Goal: Information Seeking & Learning: Learn about a topic

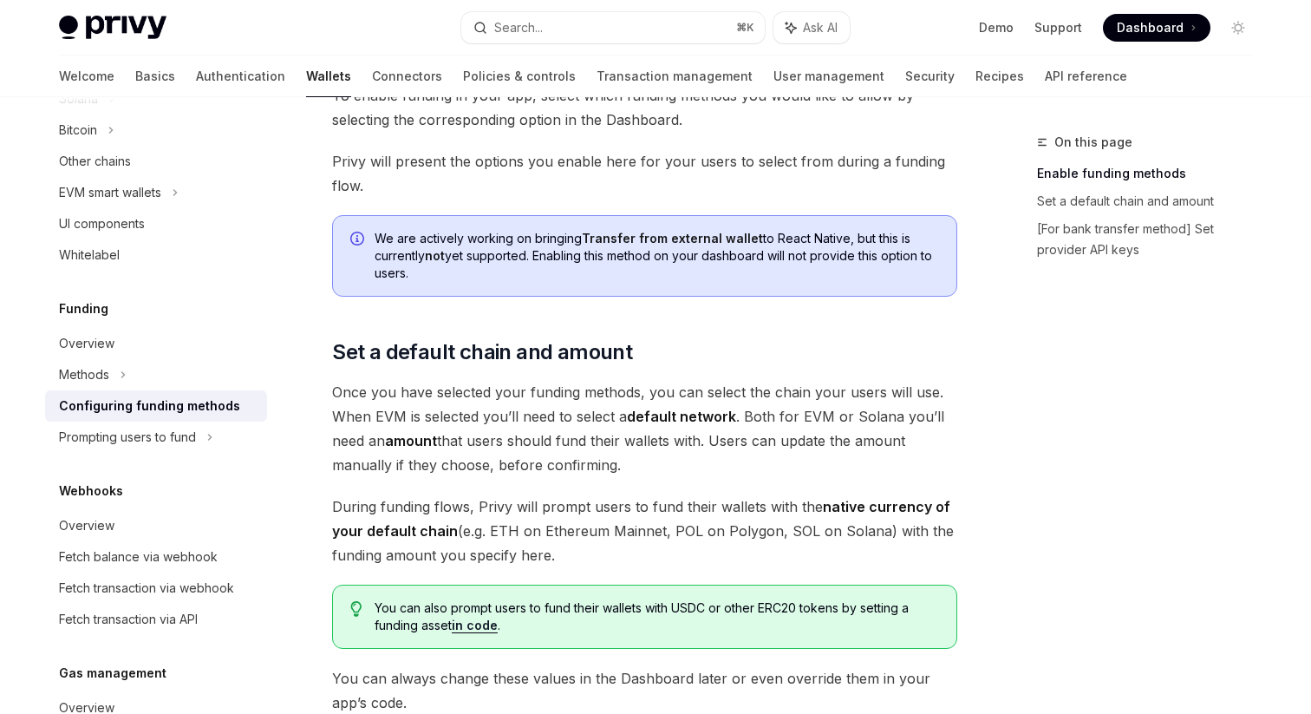
scroll to position [818, 0]
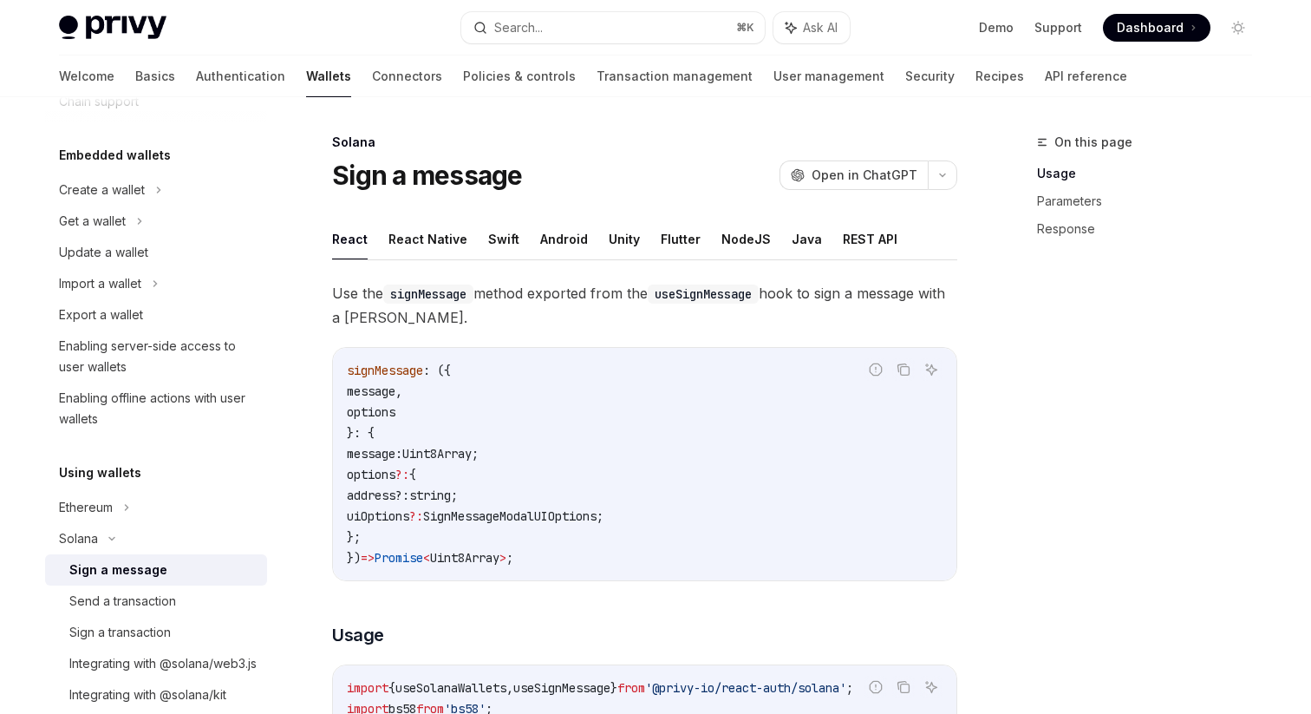
scroll to position [62, 0]
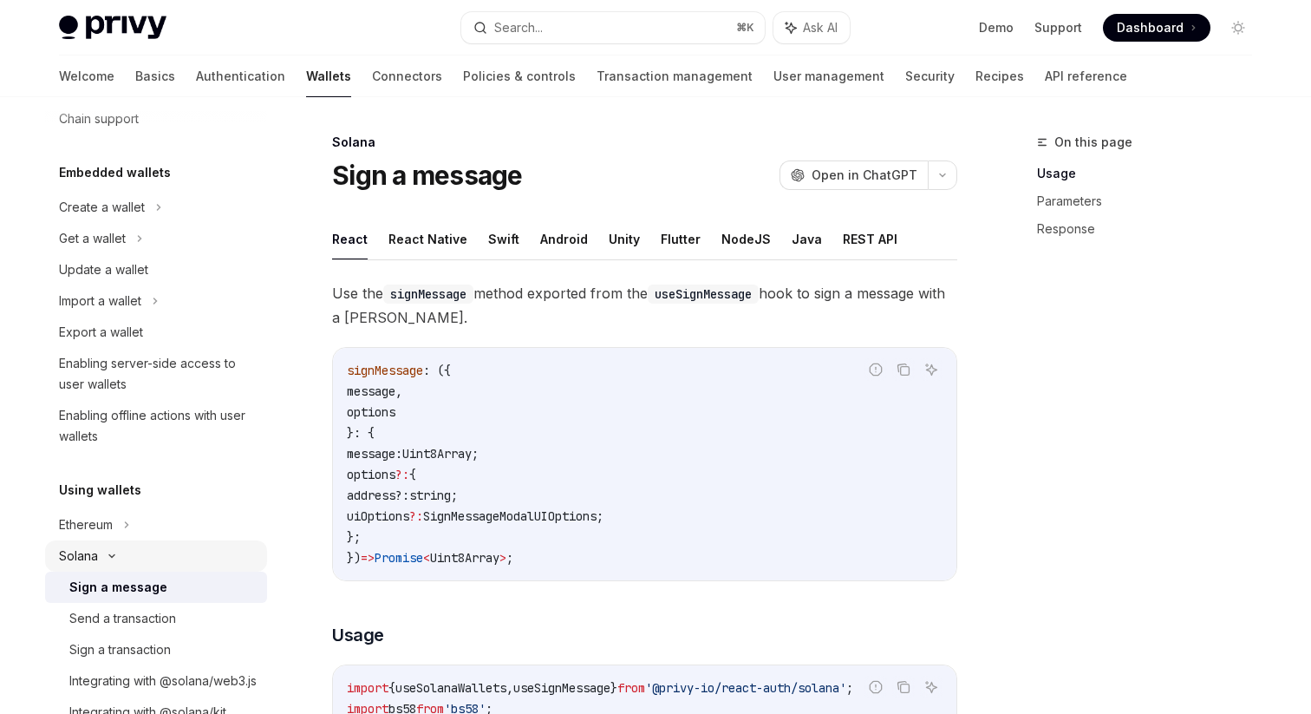
click at [89, 565] on div "Solana" at bounding box center [78, 555] width 39 height 21
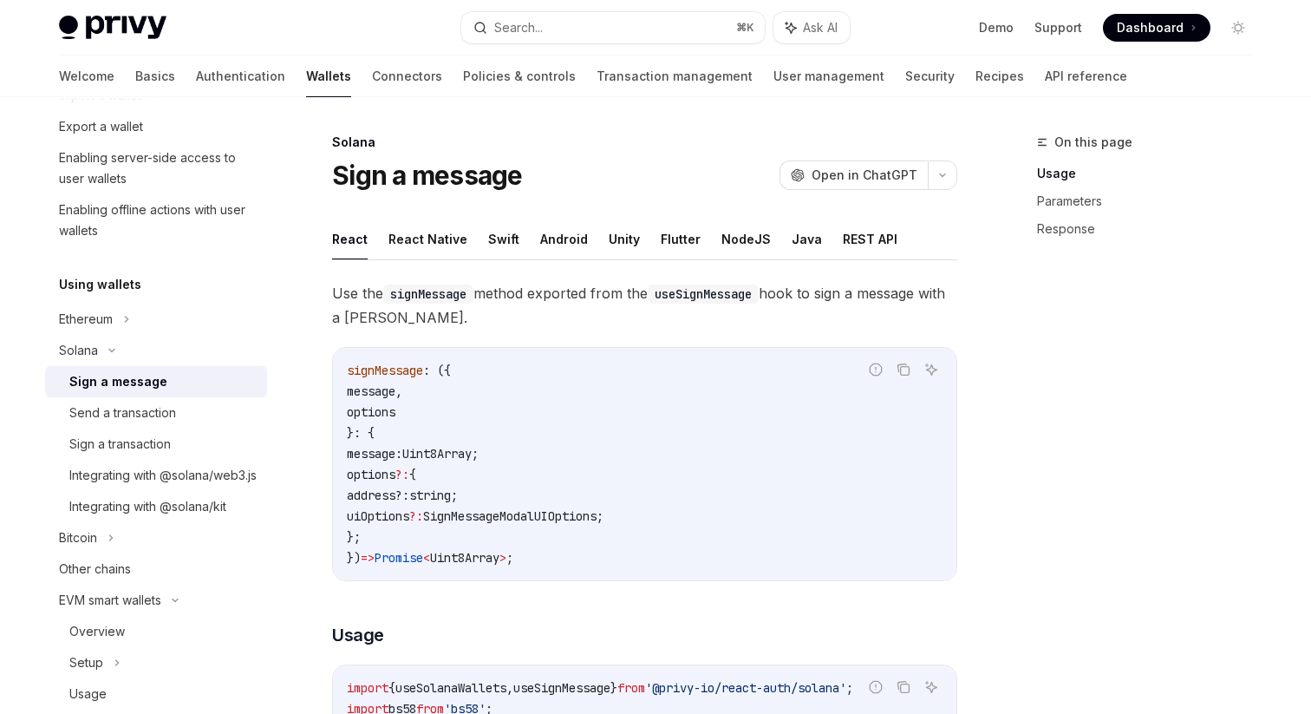
scroll to position [284, 0]
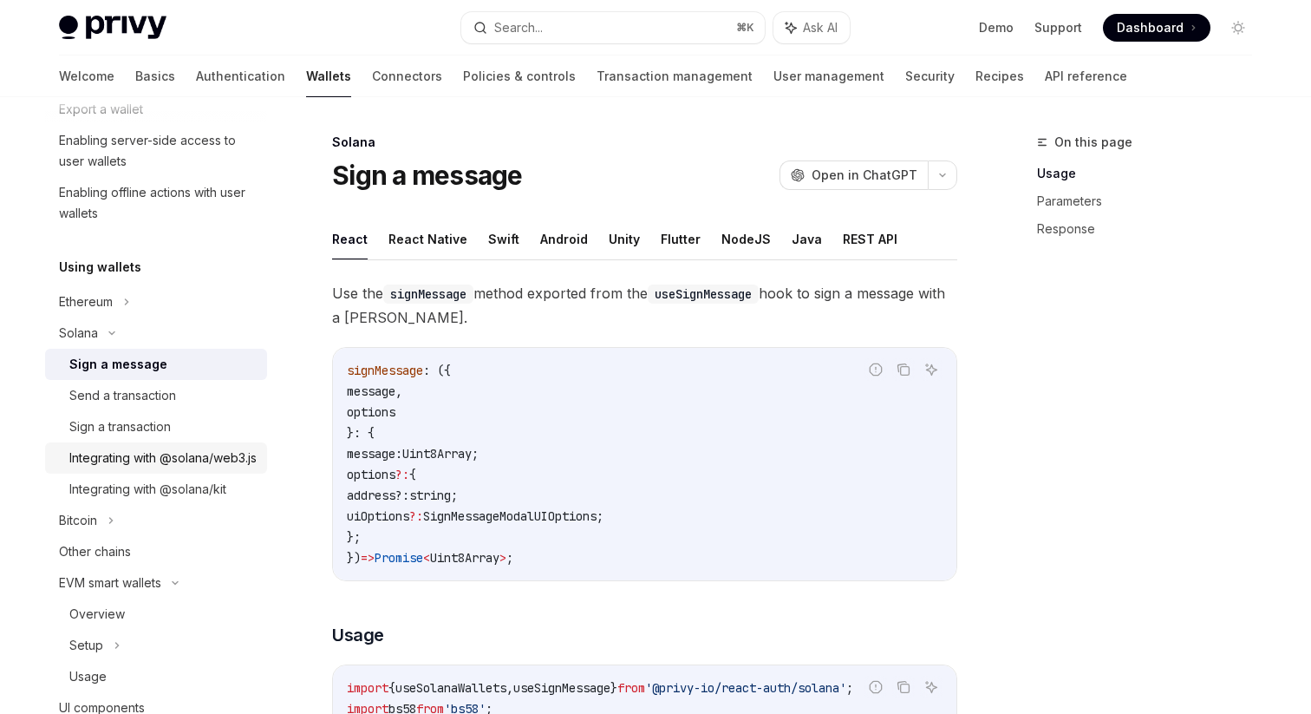
click at [146, 468] on div "Integrating with @solana/web3.js" at bounding box center [162, 457] width 187 height 21
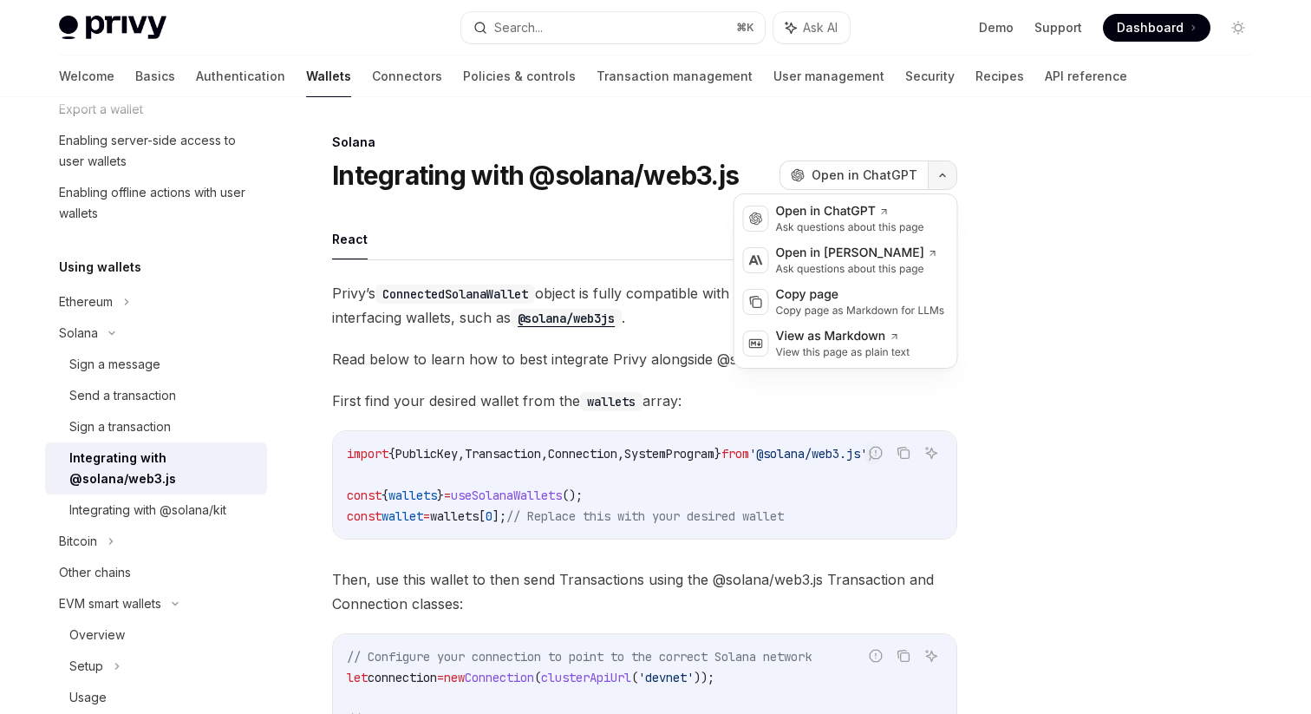
click at [942, 170] on button "button" at bounding box center [942, 174] width 29 height 29
click at [1013, 323] on div at bounding box center [1134, 423] width 264 height 582
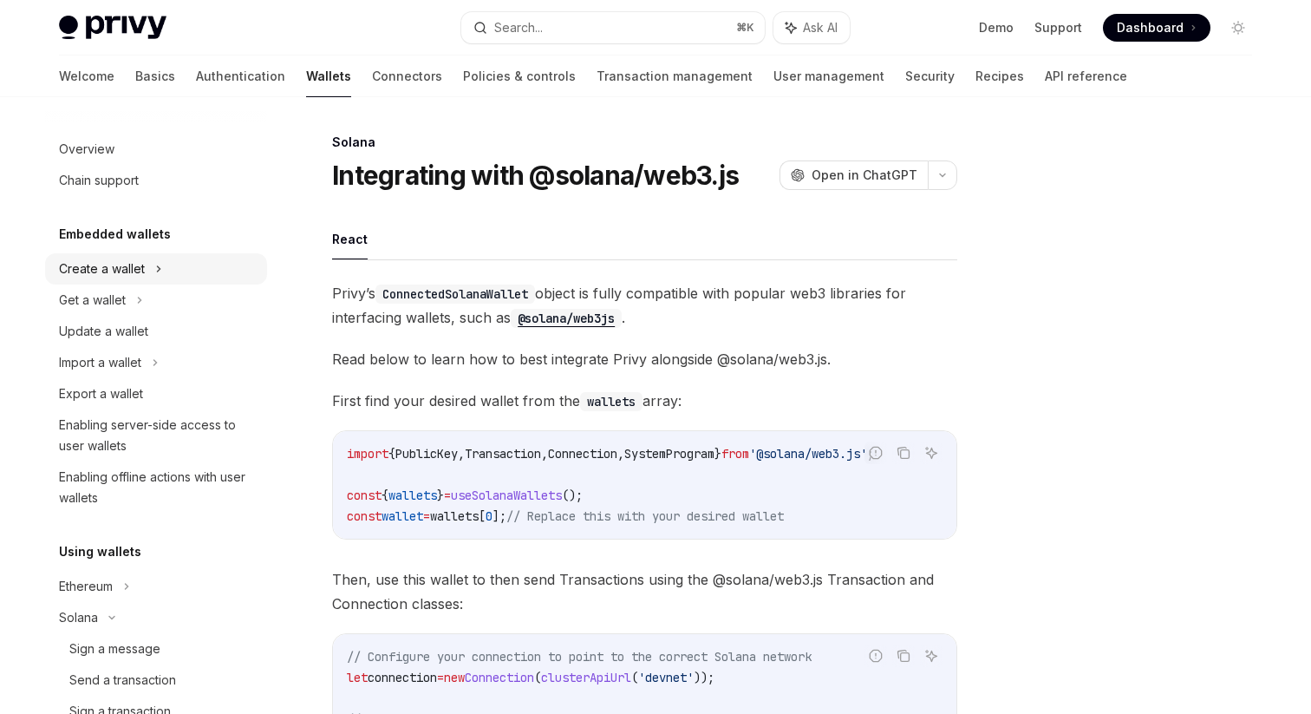
click at [108, 275] on div "Create a wallet" at bounding box center [102, 268] width 86 height 21
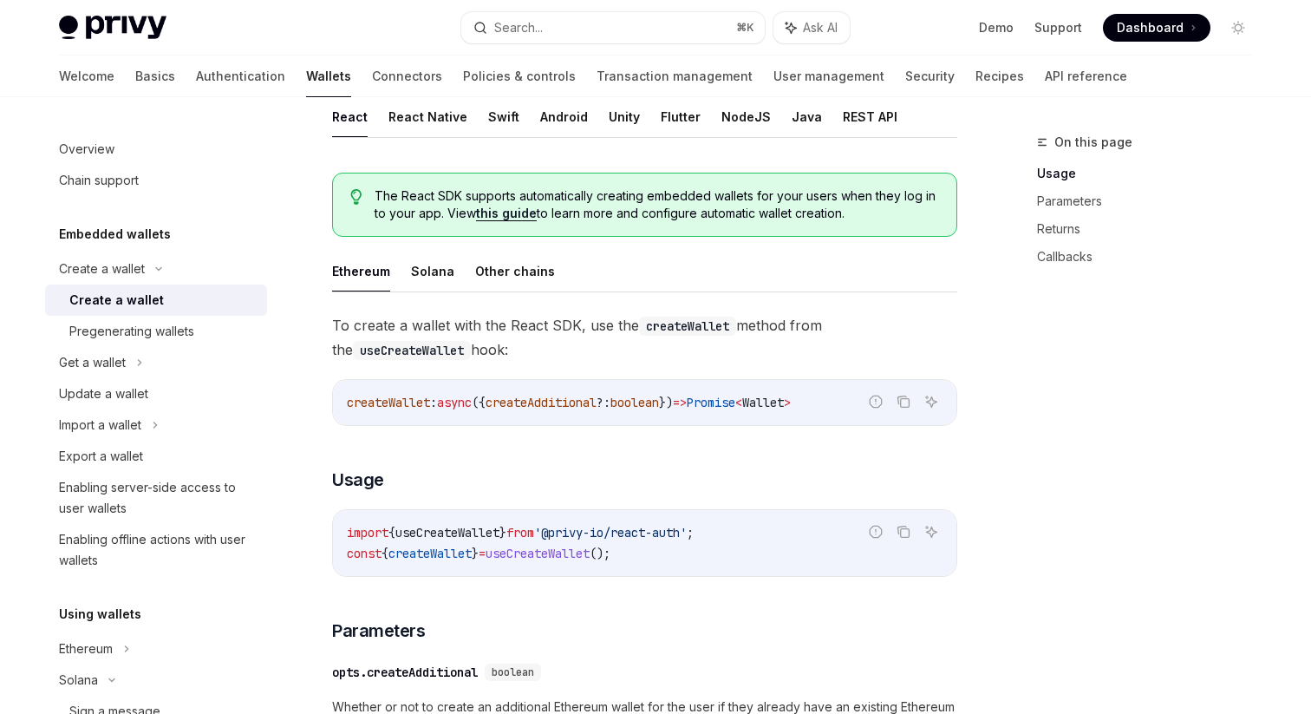
scroll to position [258, 0]
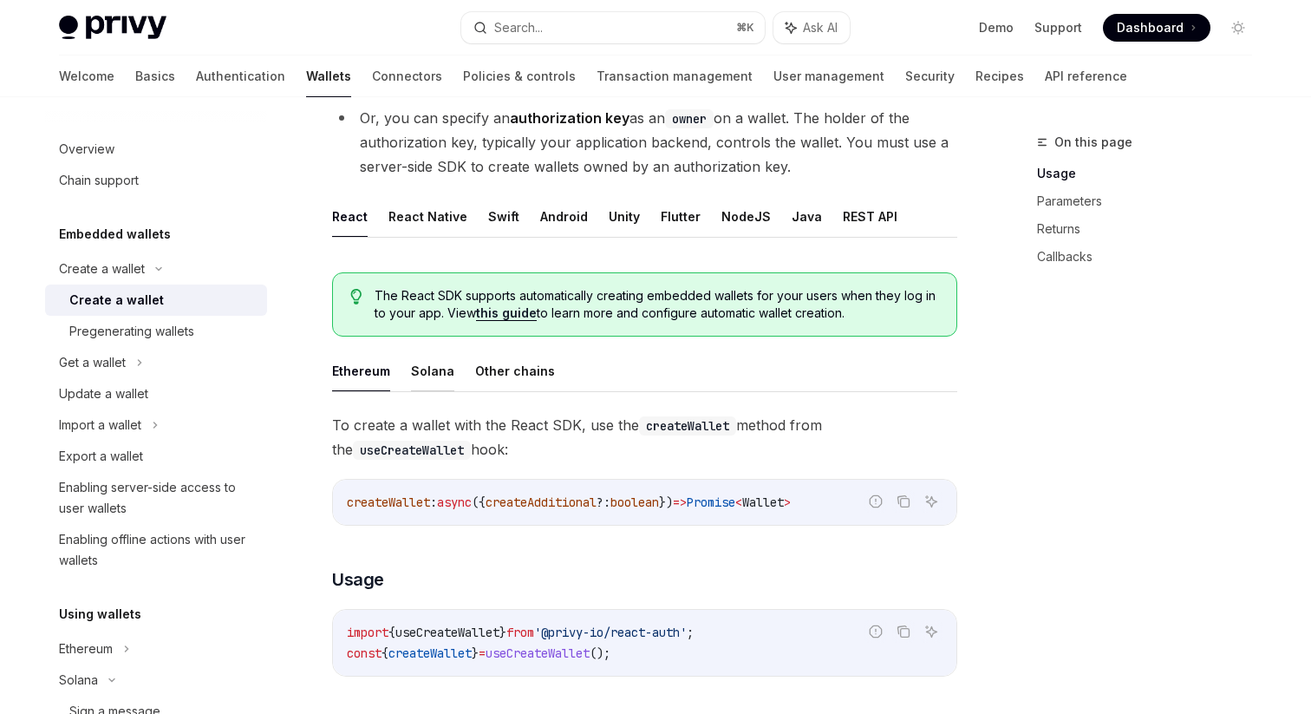
click at [420, 376] on button "Solana" at bounding box center [432, 370] width 43 height 41
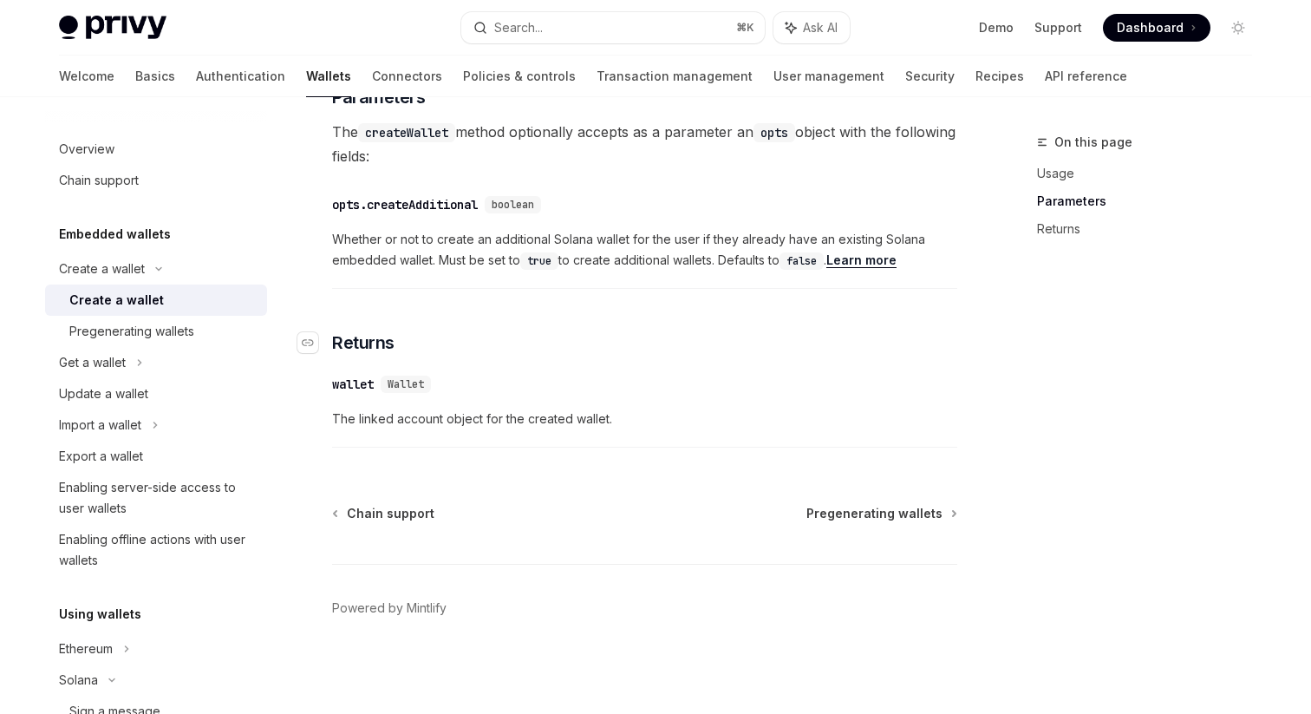
scroll to position [890, 0]
click at [152, 365] on div "Get a wallet" at bounding box center [156, 362] width 222 height 31
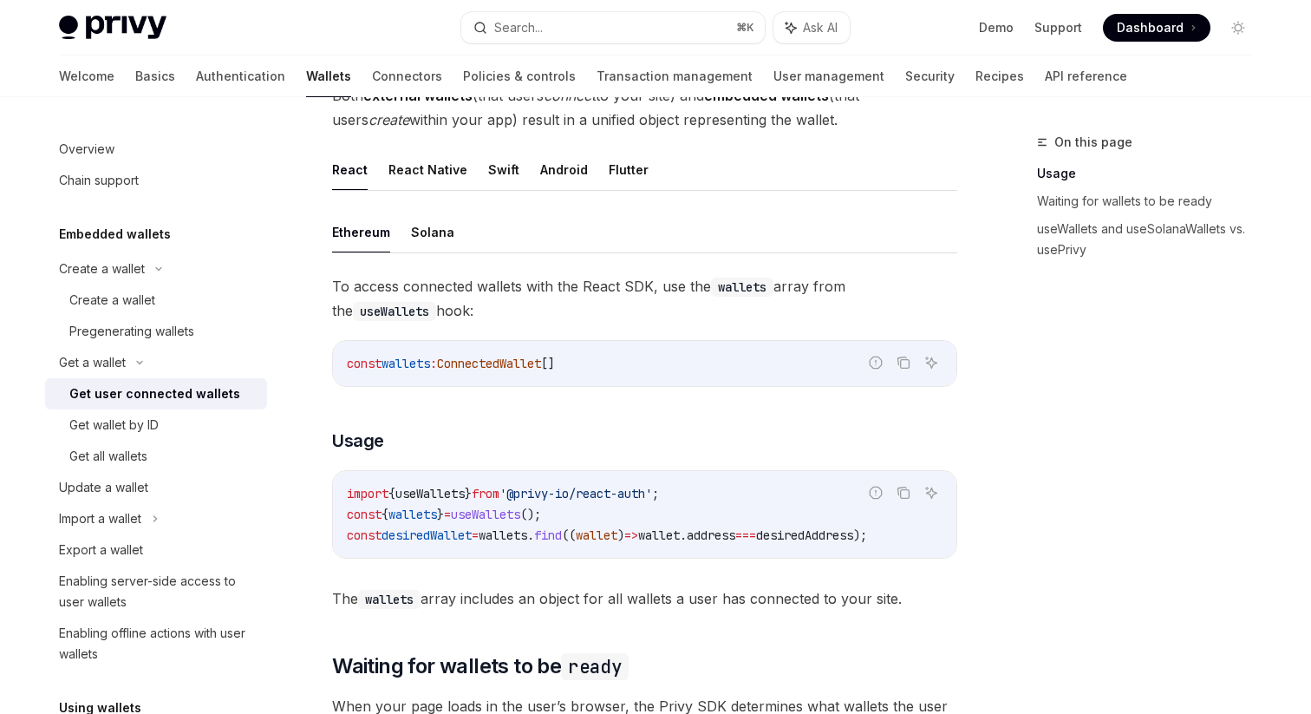
scroll to position [478, 0]
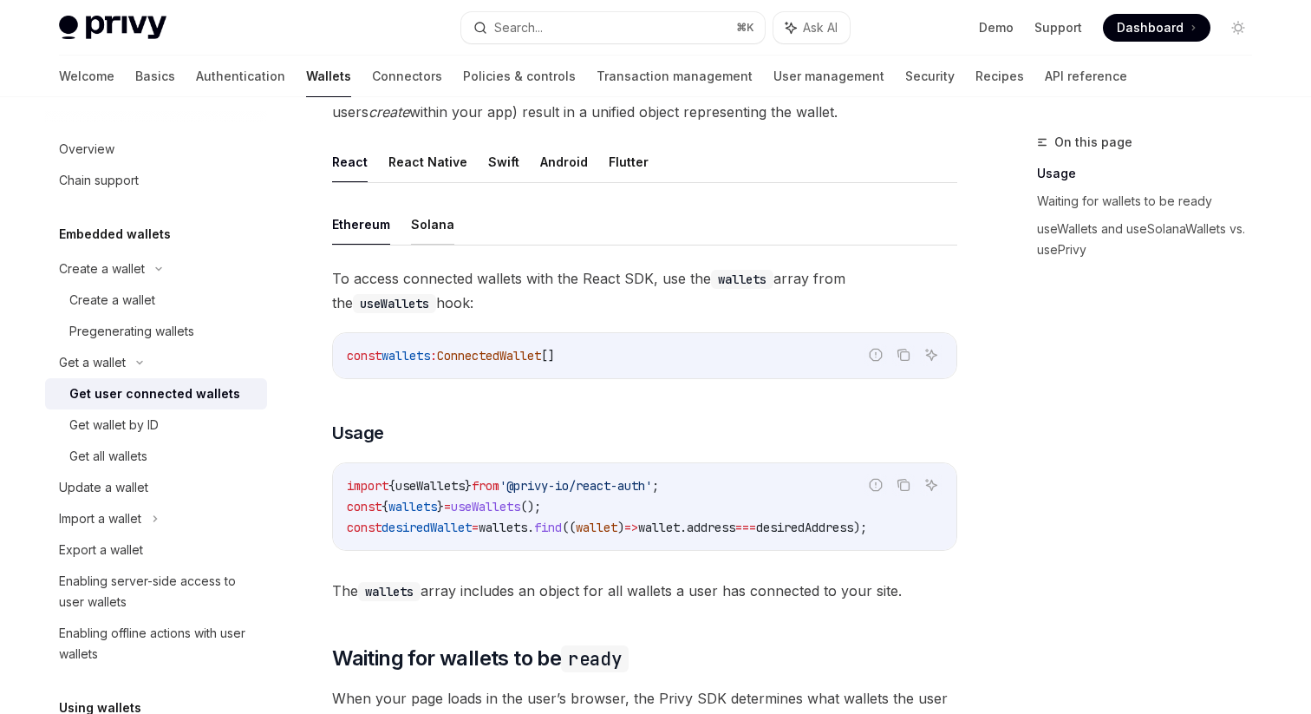
click at [429, 231] on button "Solana" at bounding box center [432, 224] width 43 height 41
type textarea "*"
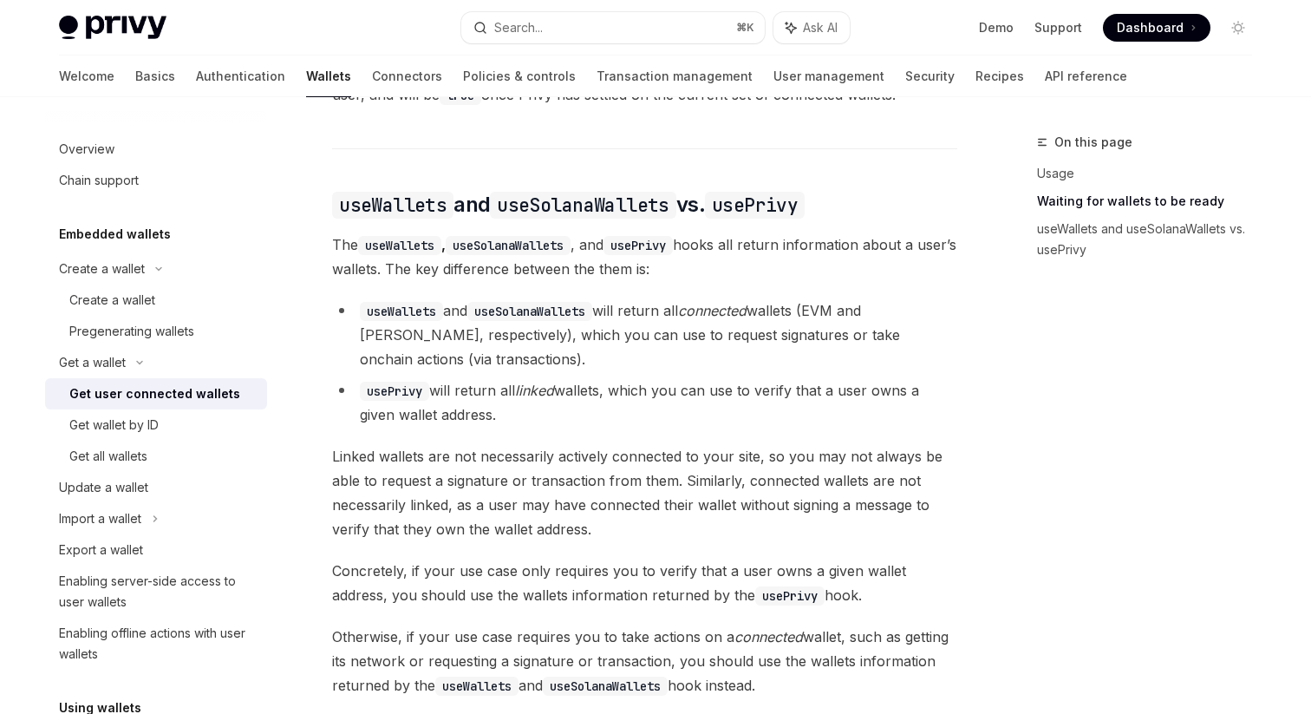
scroll to position [1414, 0]
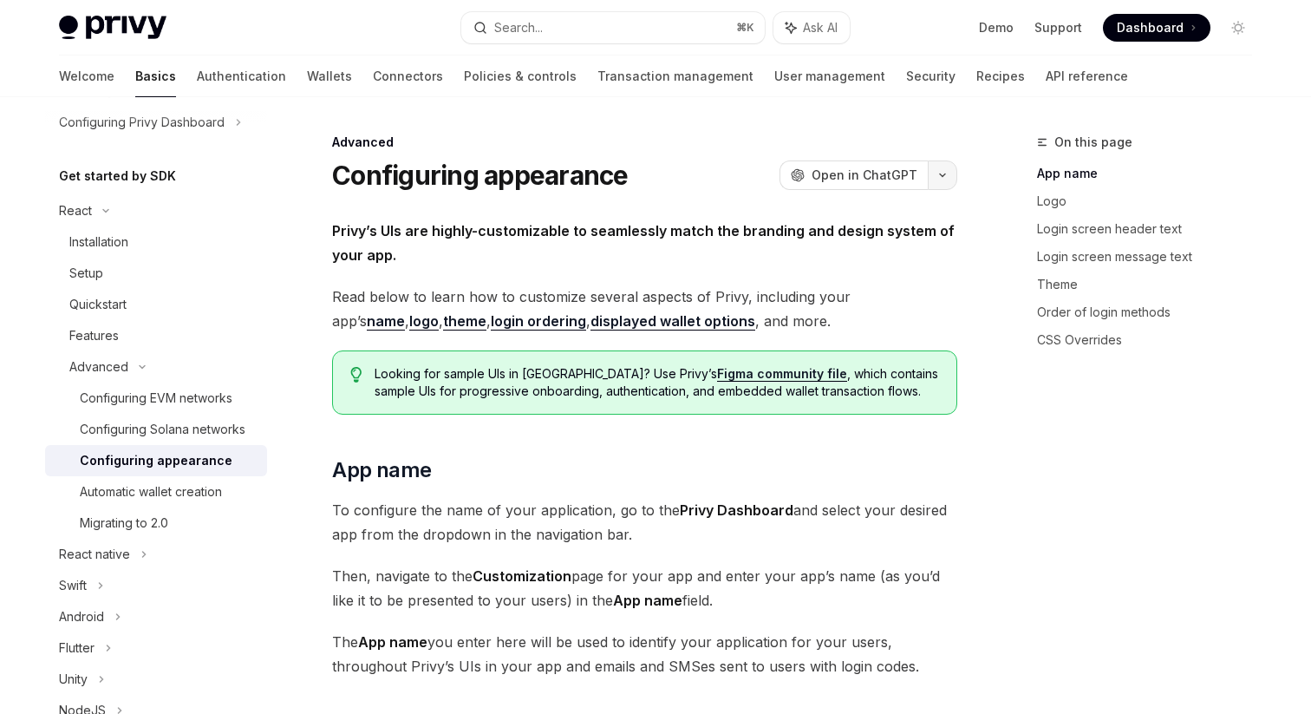
click at [934, 176] on icon "button" at bounding box center [942, 175] width 21 height 7
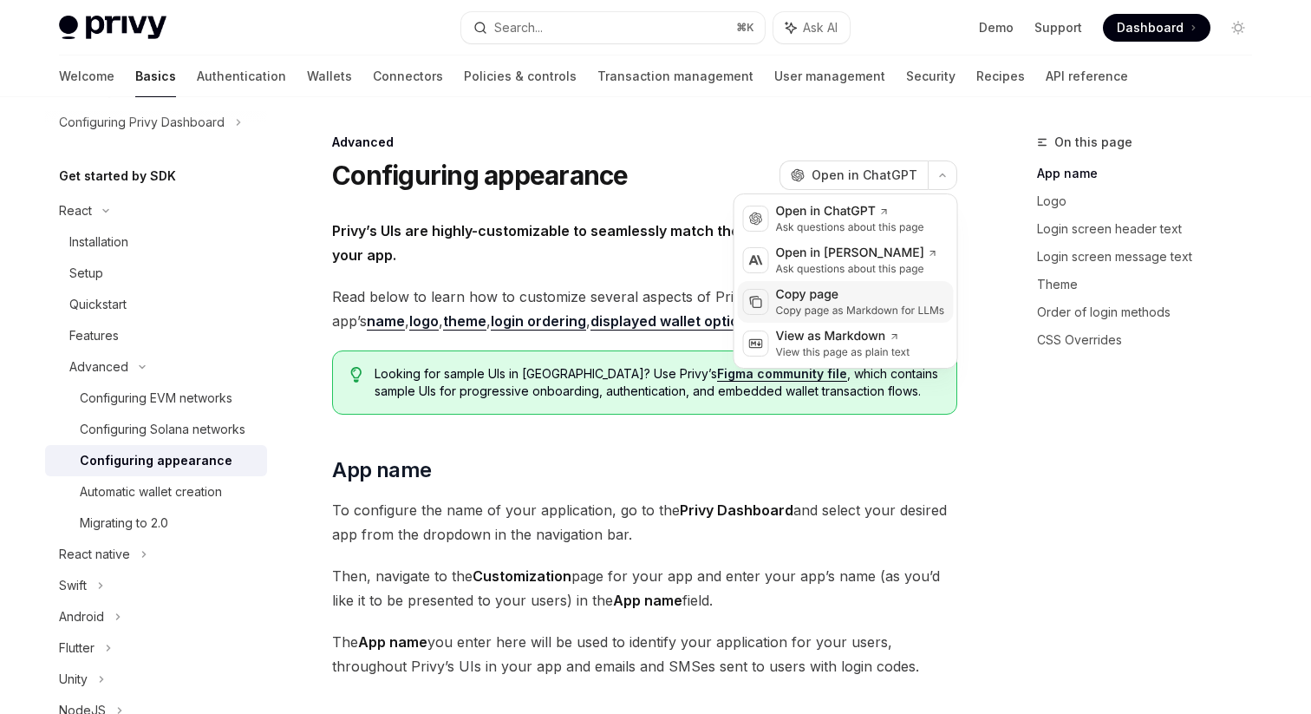
click at [815, 308] on div "Copy page as Markdown for LLMs" at bounding box center [860, 310] width 169 height 14
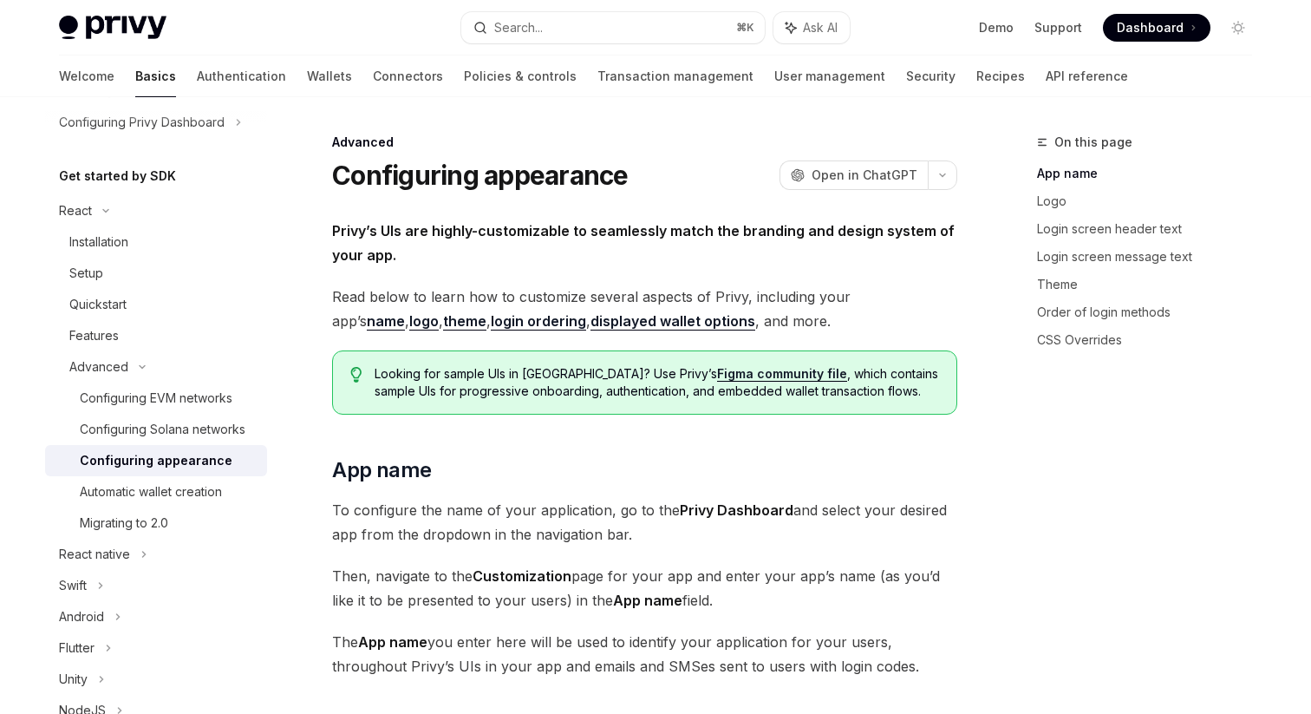
click at [609, 319] on link "displayed wallet options" at bounding box center [672, 321] width 165 height 18
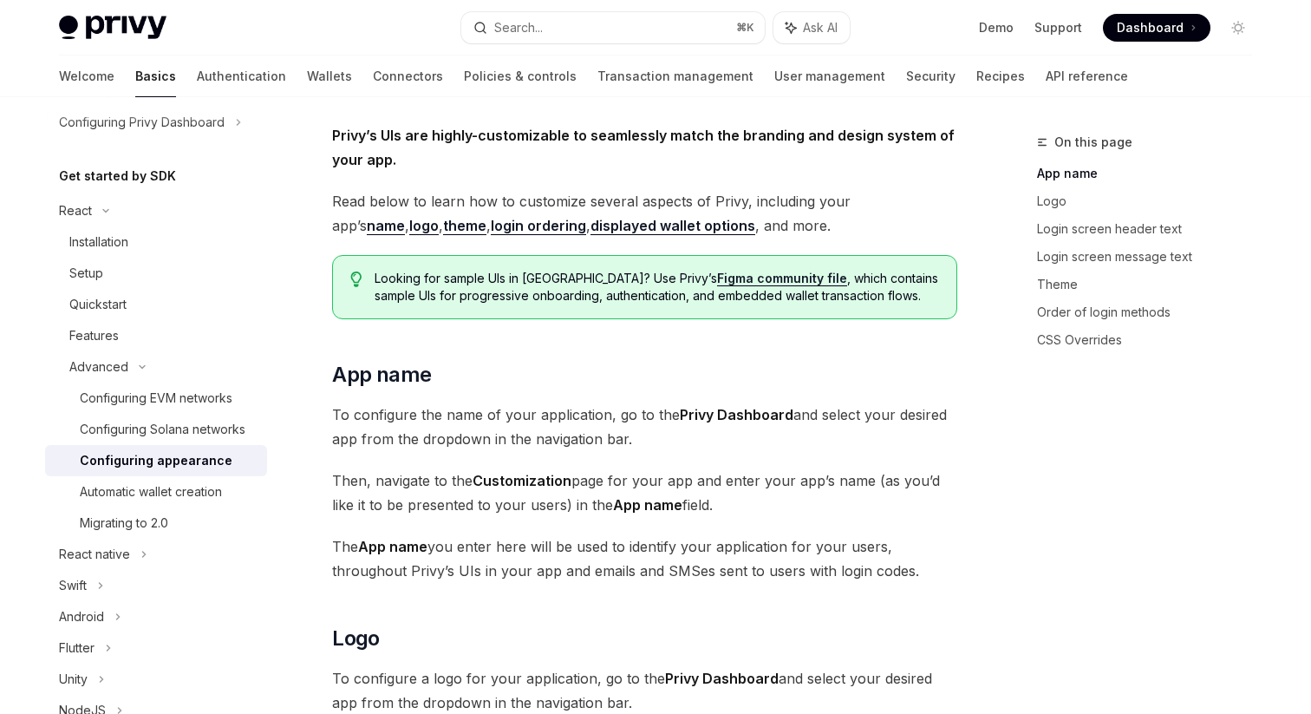
scroll to position [97, 0]
click at [602, 225] on link "displayed wallet options" at bounding box center [672, 224] width 165 height 18
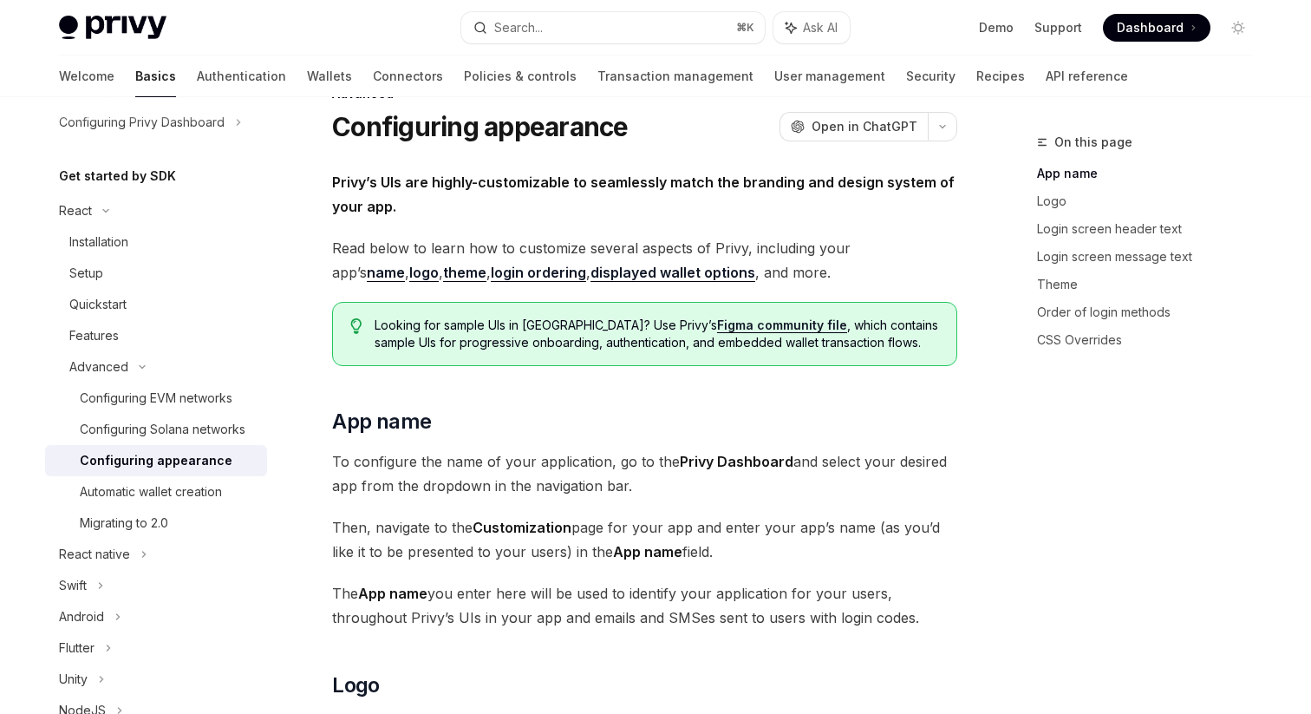
click at [495, 267] on link "login ordering" at bounding box center [538, 273] width 95 height 18
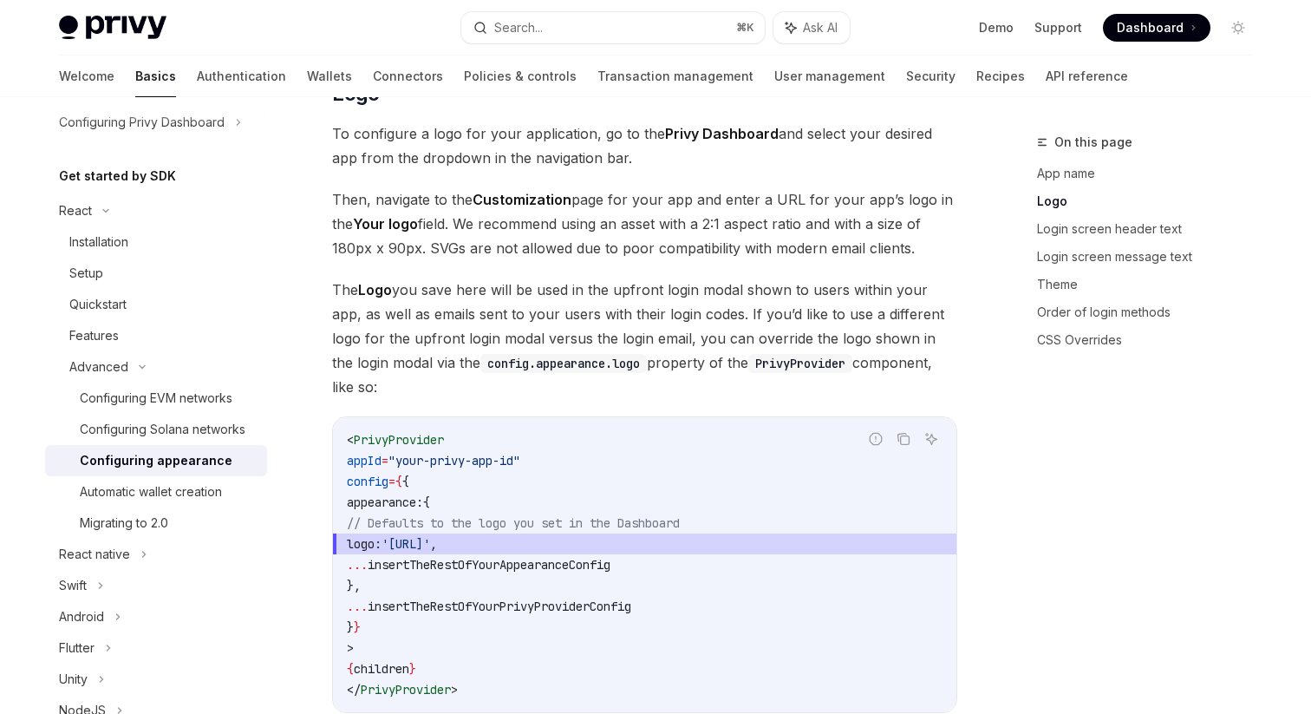
scroll to position [30, 0]
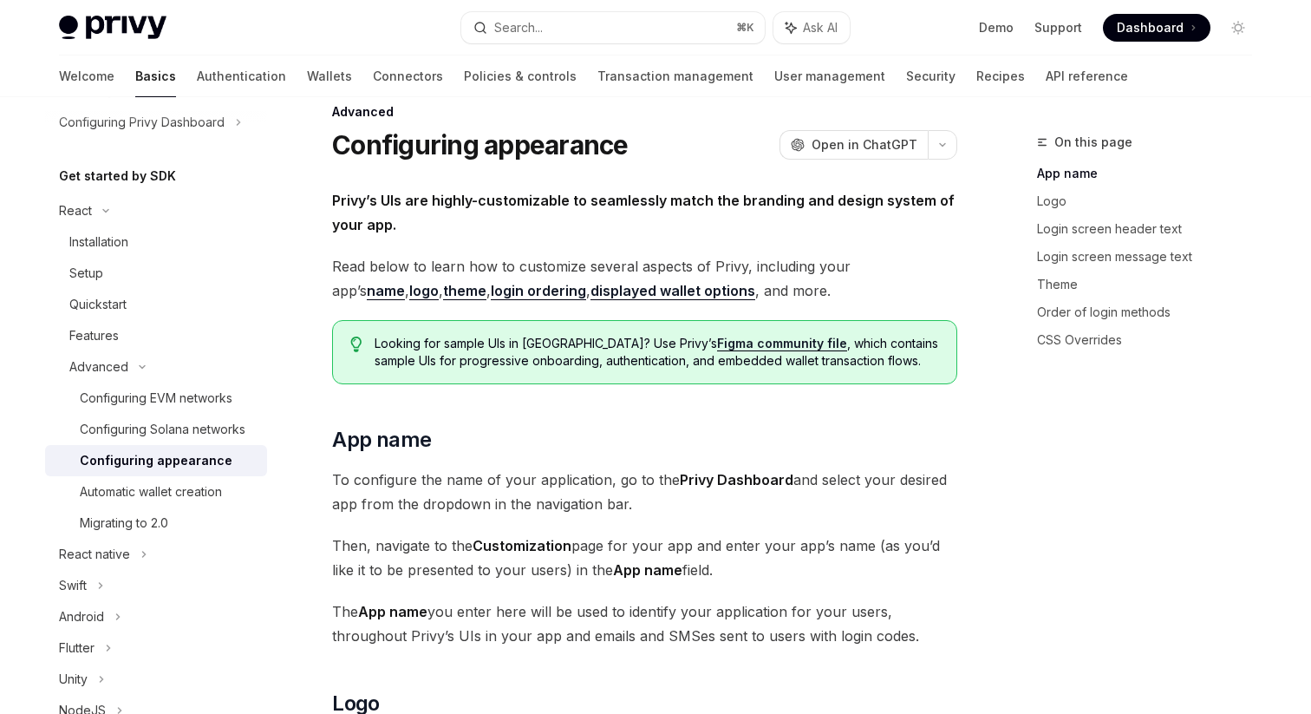
click at [625, 288] on link "displayed wallet options" at bounding box center [672, 291] width 165 height 18
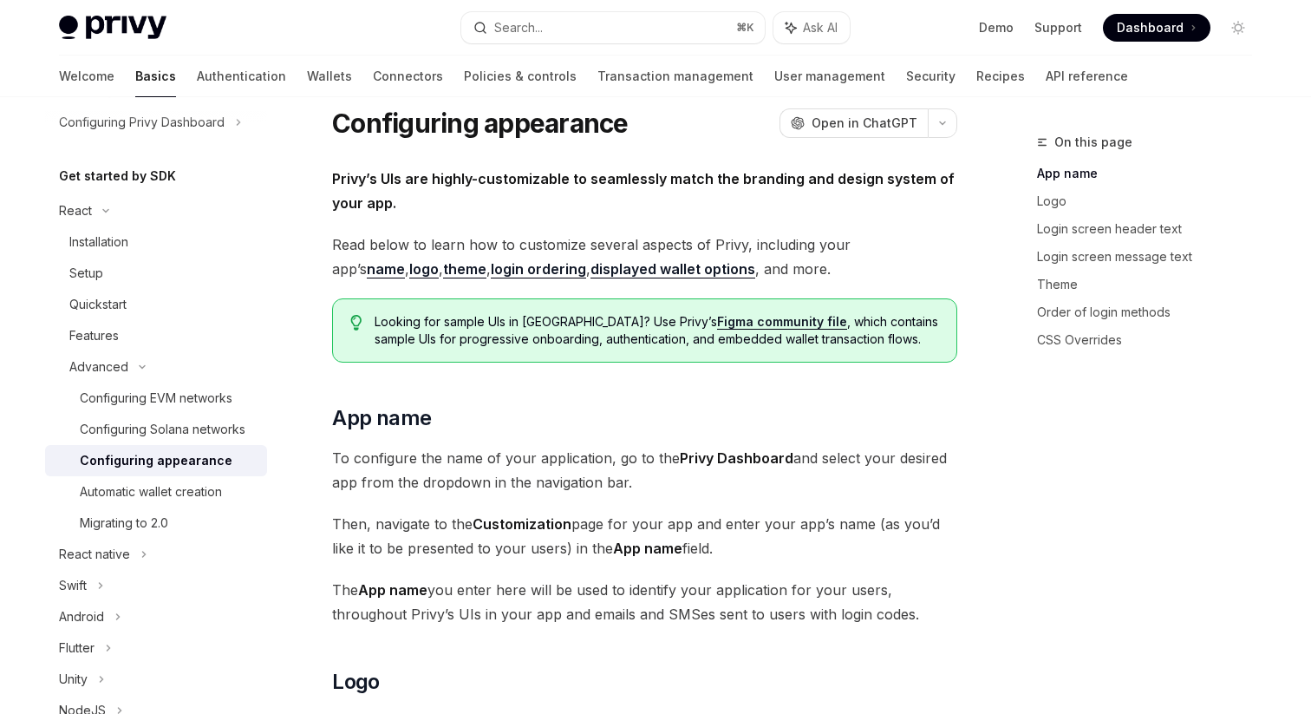
scroll to position [46, 0]
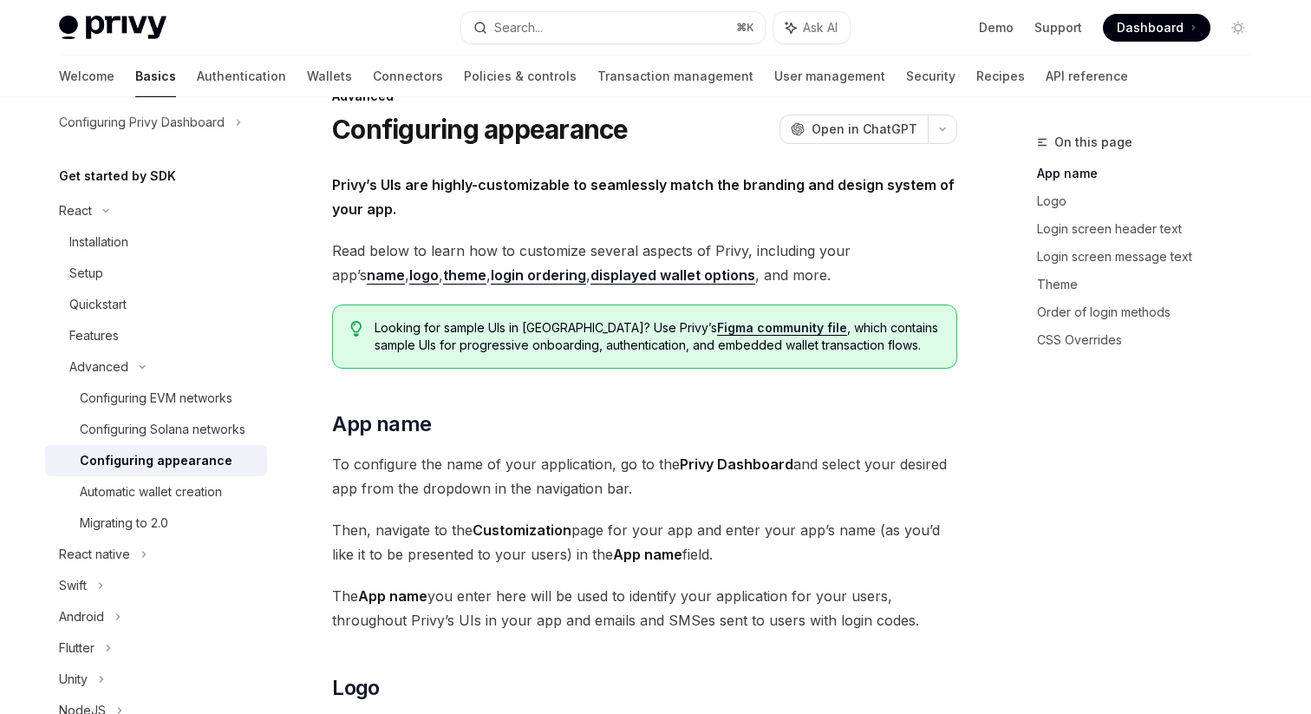
click at [717, 328] on link "Figma community file" at bounding box center [782, 328] width 130 height 16
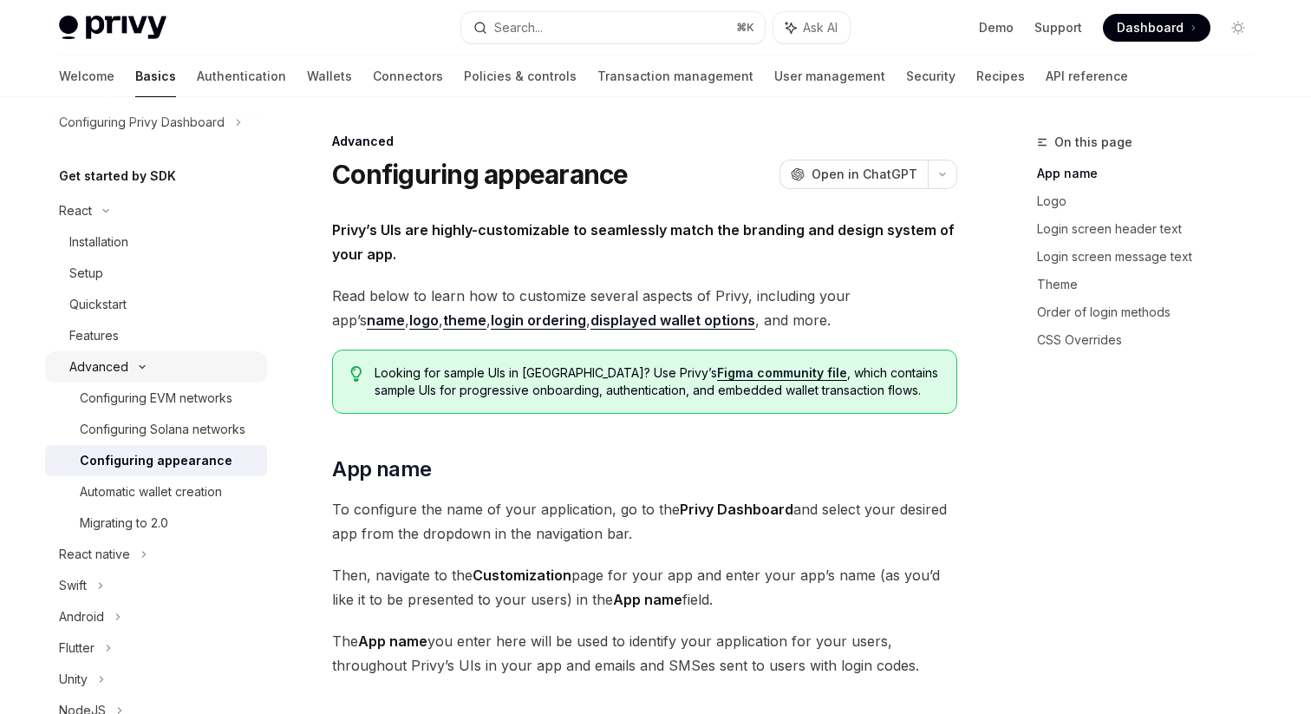
click at [134, 364] on icon at bounding box center [142, 366] width 21 height 7
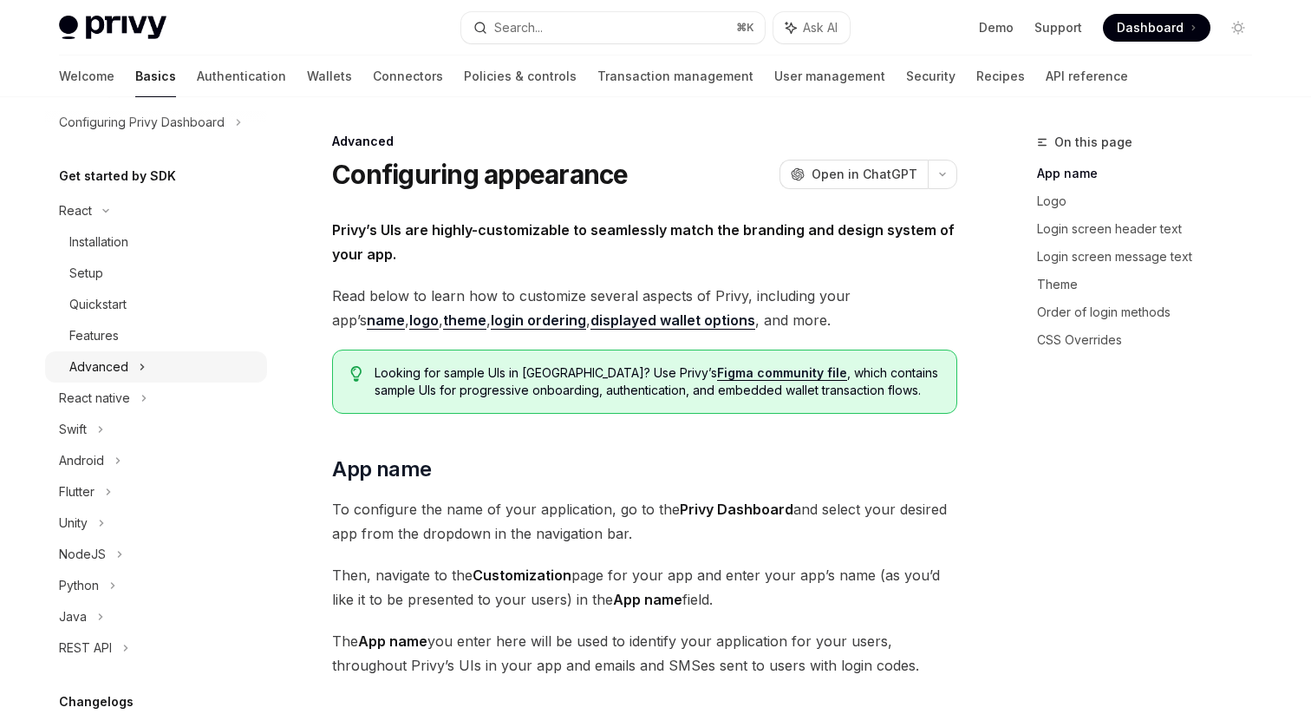
click at [134, 364] on div "Advanced" at bounding box center [156, 366] width 222 height 31
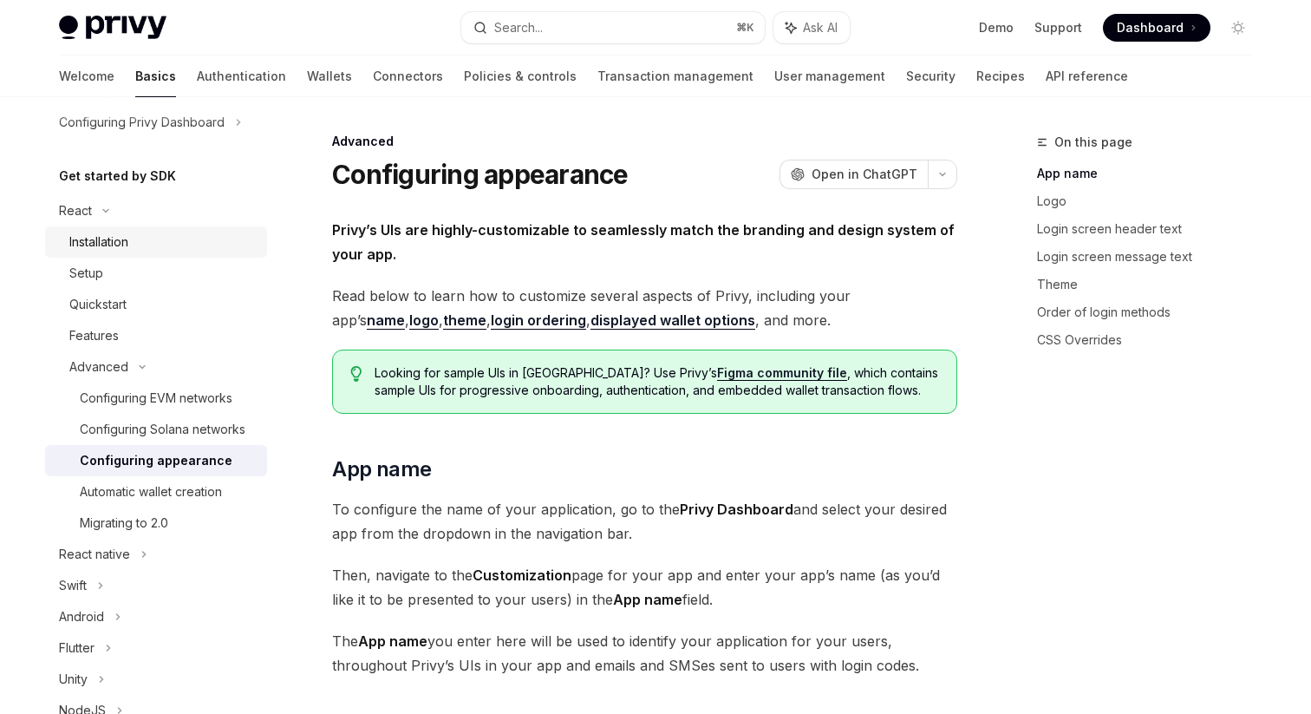
click at [112, 238] on div "Installation" at bounding box center [98, 241] width 59 height 21
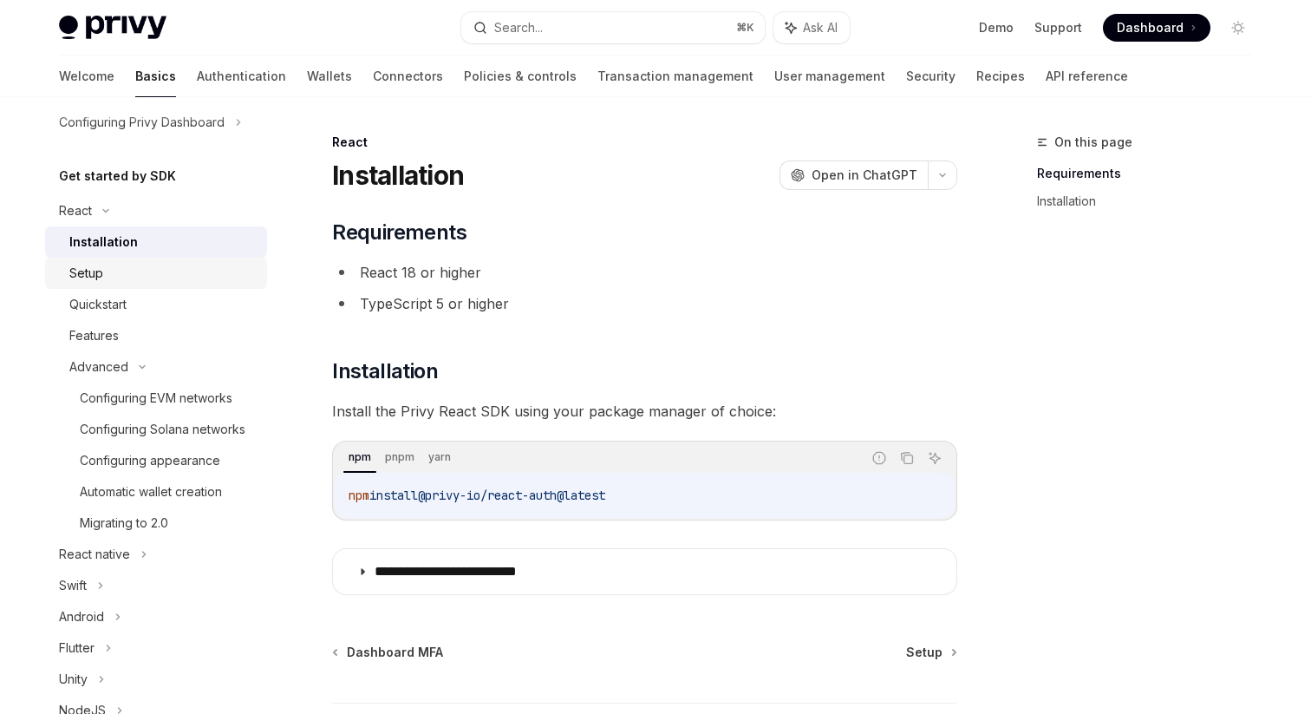
click at [128, 283] on div "Setup" at bounding box center [162, 273] width 187 height 21
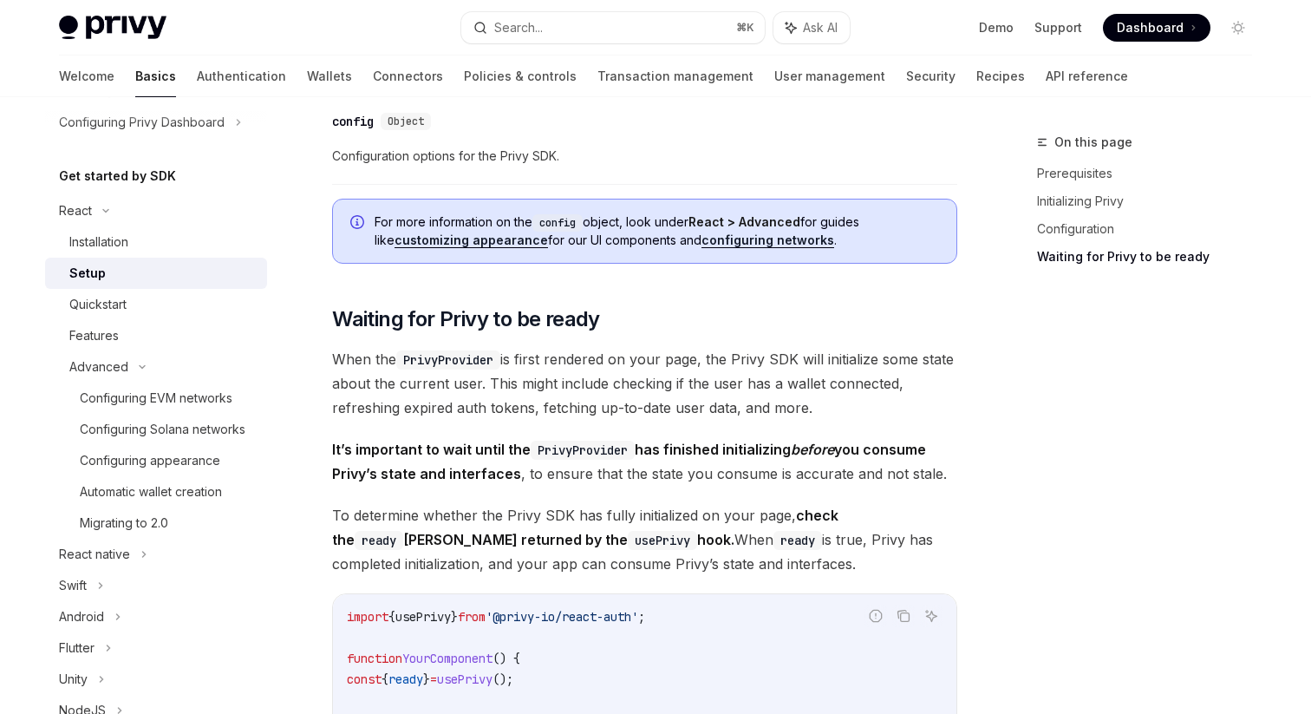
scroll to position [1039, 0]
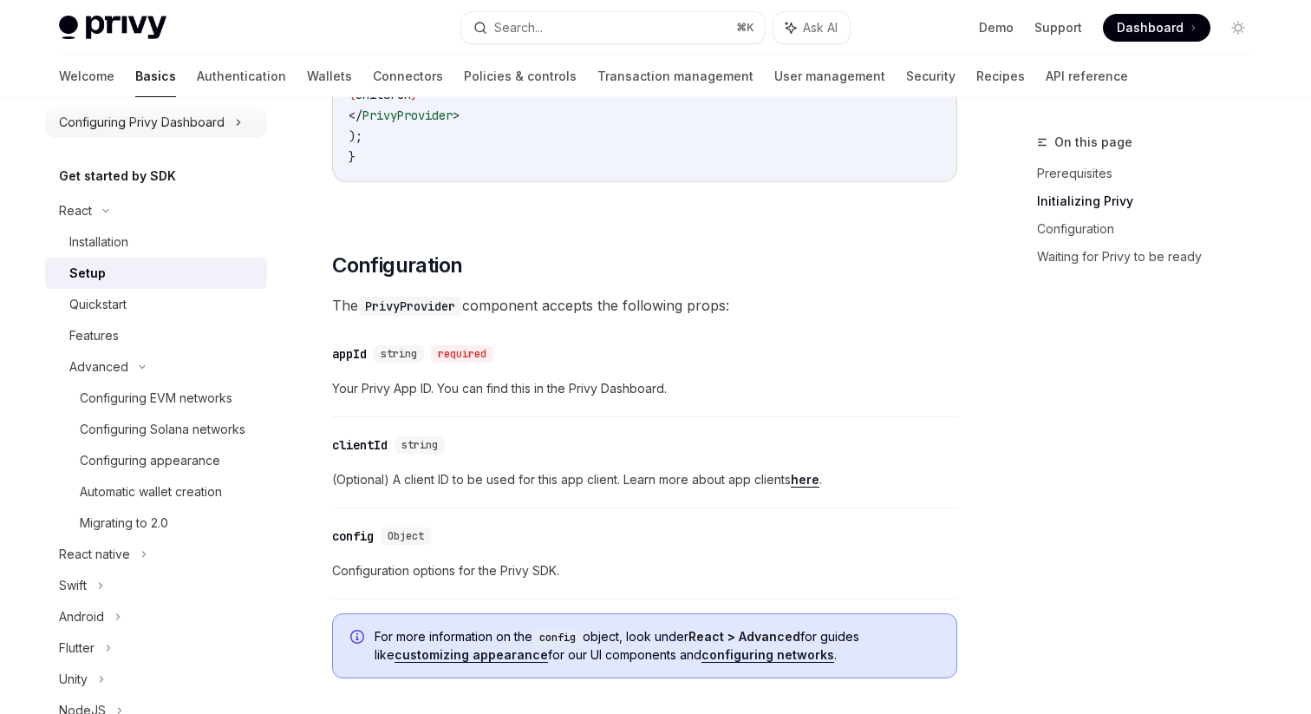
click at [169, 125] on div "Configuring Privy Dashboard" at bounding box center [142, 122] width 166 height 21
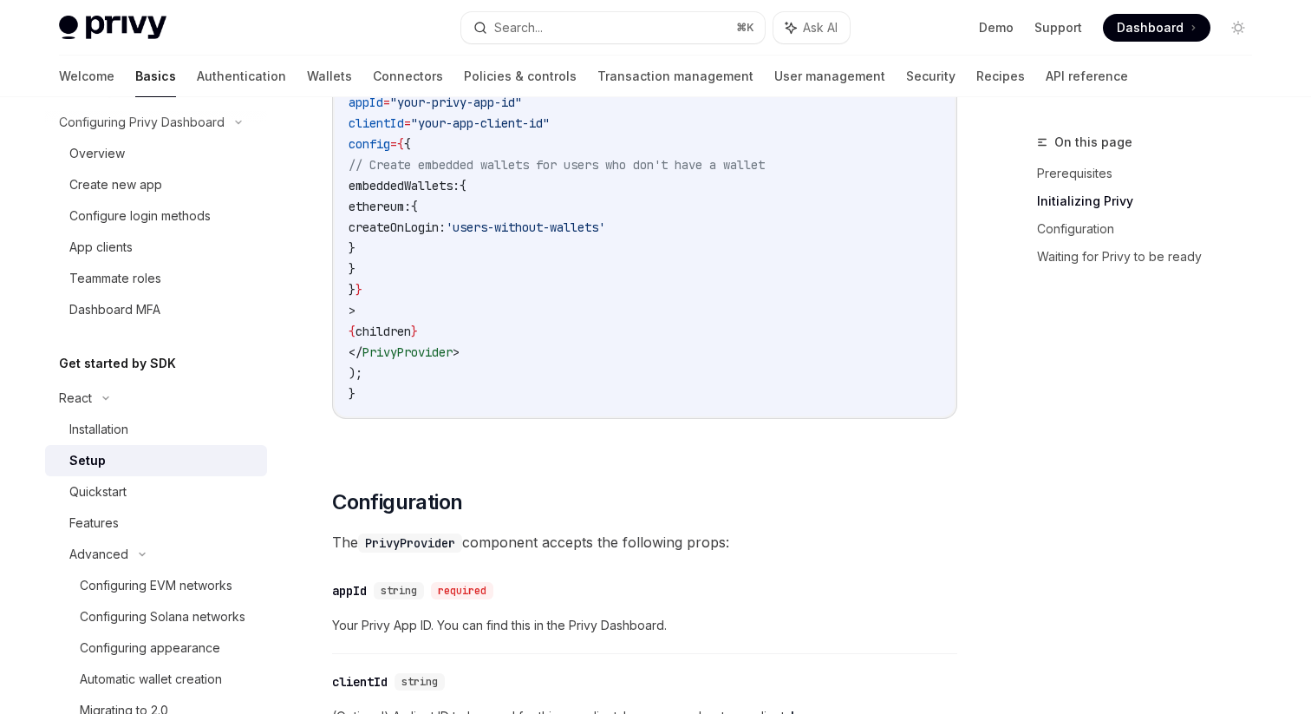
type textarea "*"
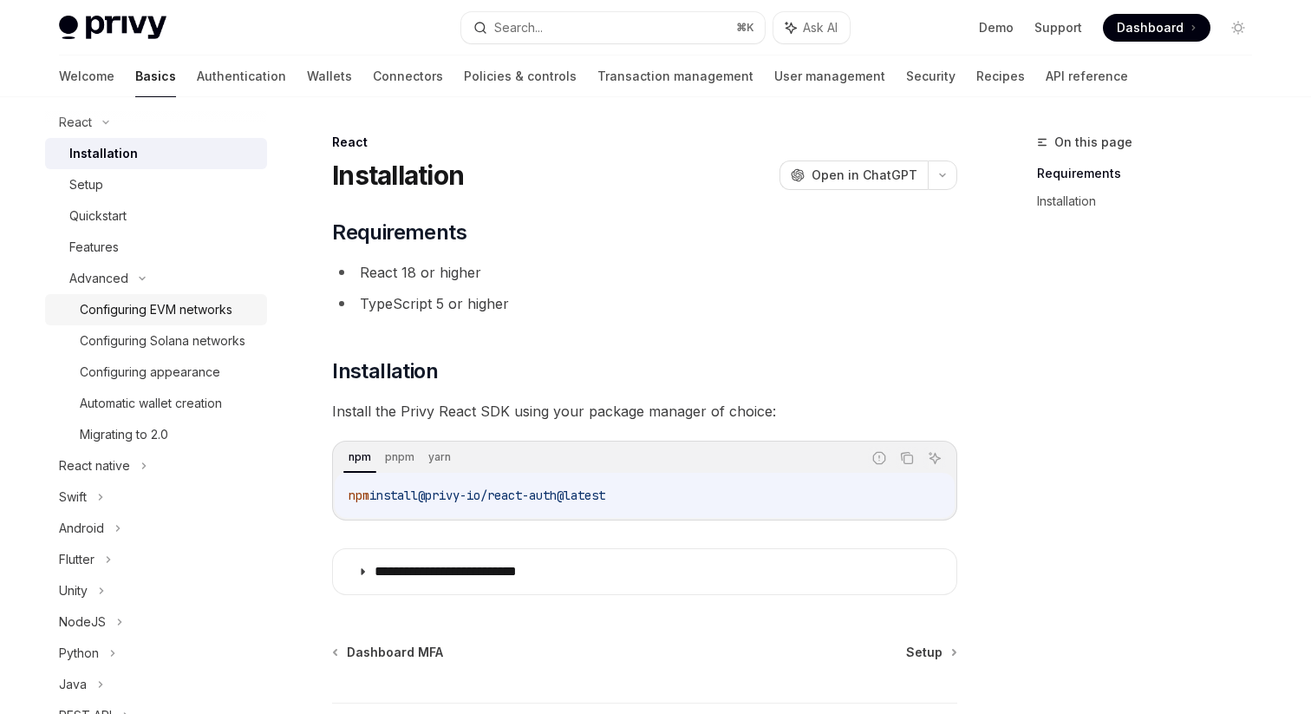
scroll to position [436, 0]
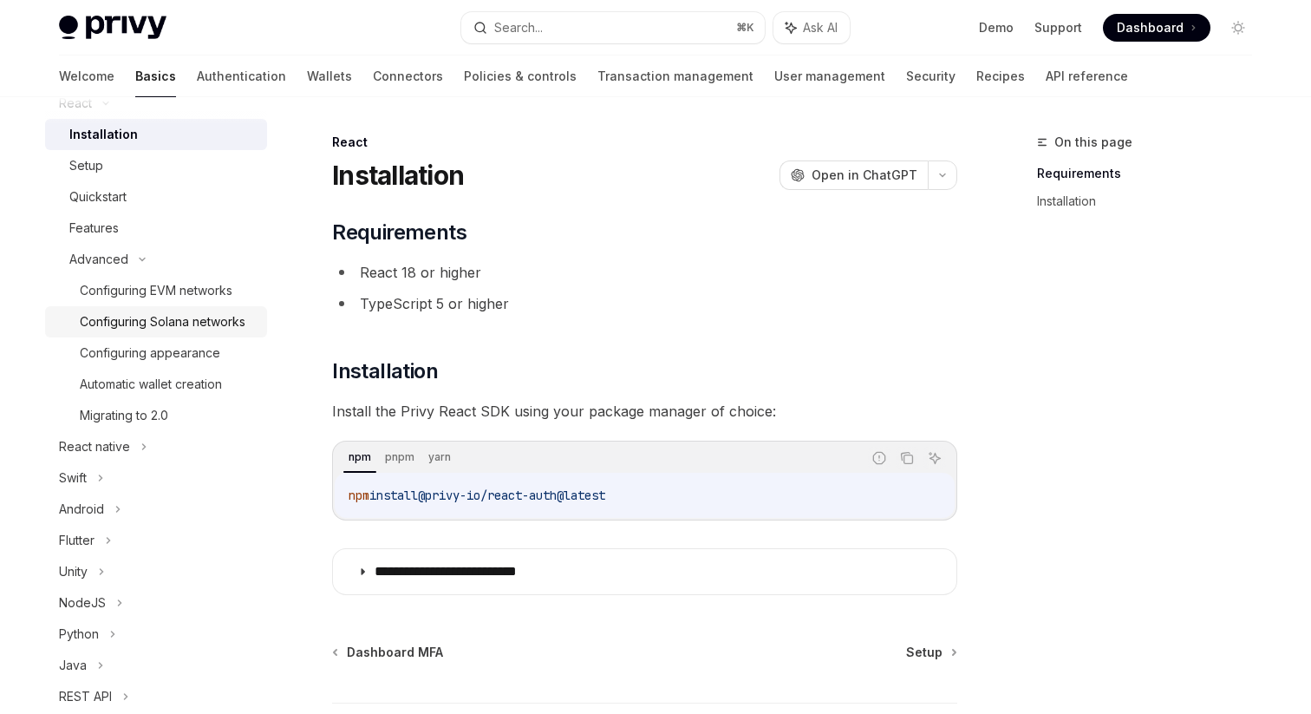
click at [147, 322] on div "Configuring Solana networks" at bounding box center [163, 321] width 166 height 21
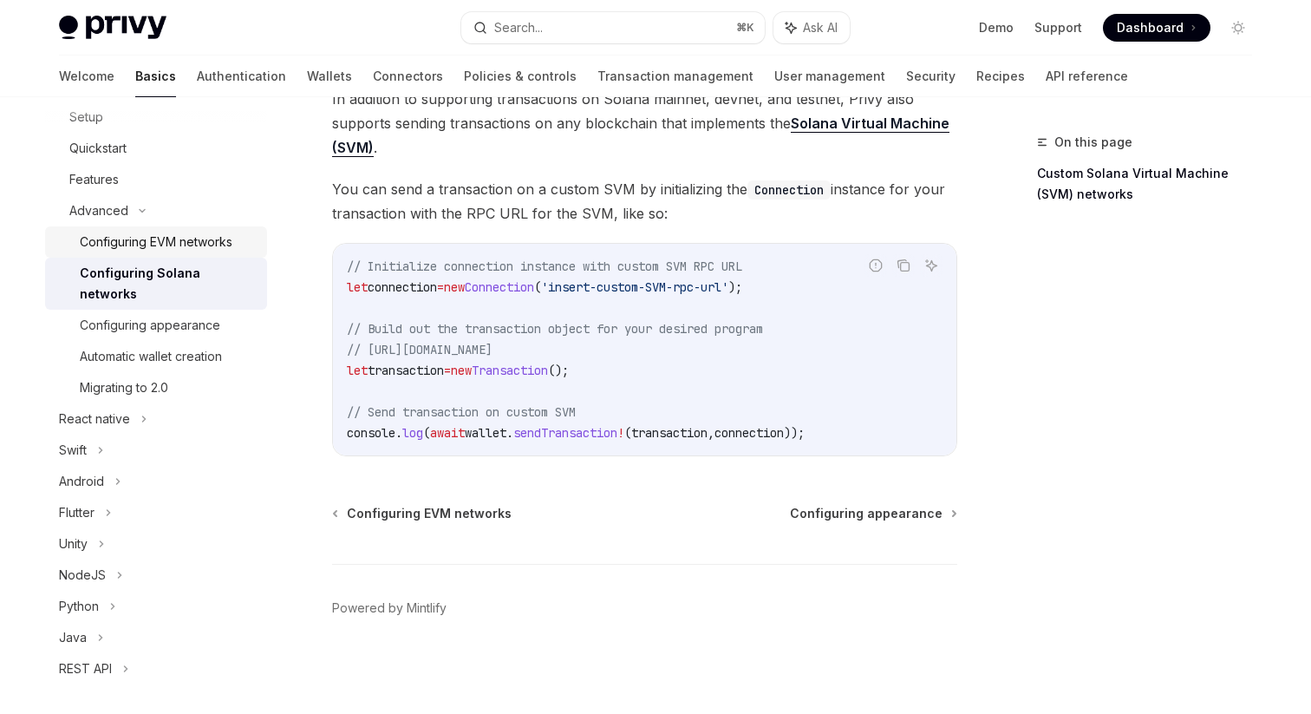
scroll to position [298, 0]
click at [146, 345] on div "Automatic wallet creation" at bounding box center [151, 355] width 142 height 21
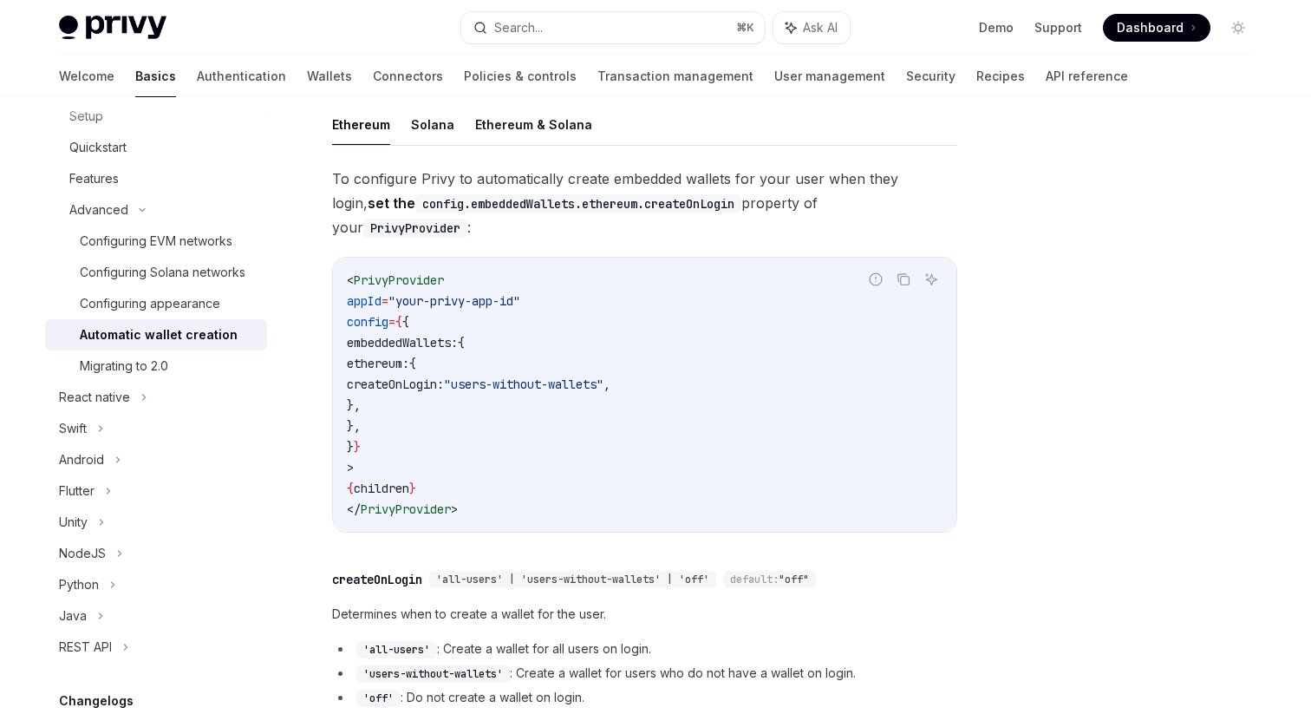
scroll to position [378, 0]
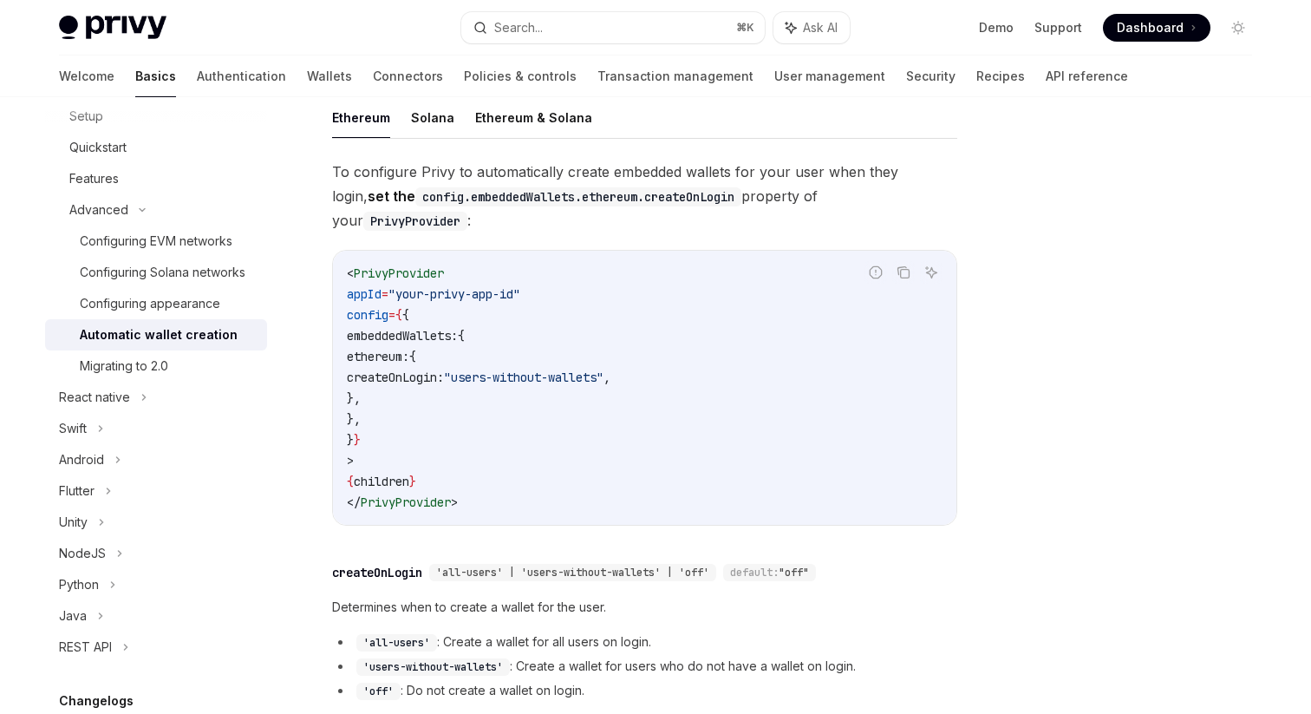
click at [405, 114] on ul "Ethereum Solana Ethereum & Solana" at bounding box center [644, 118] width 625 height 42
click at [425, 121] on button "Solana" at bounding box center [432, 117] width 43 height 41
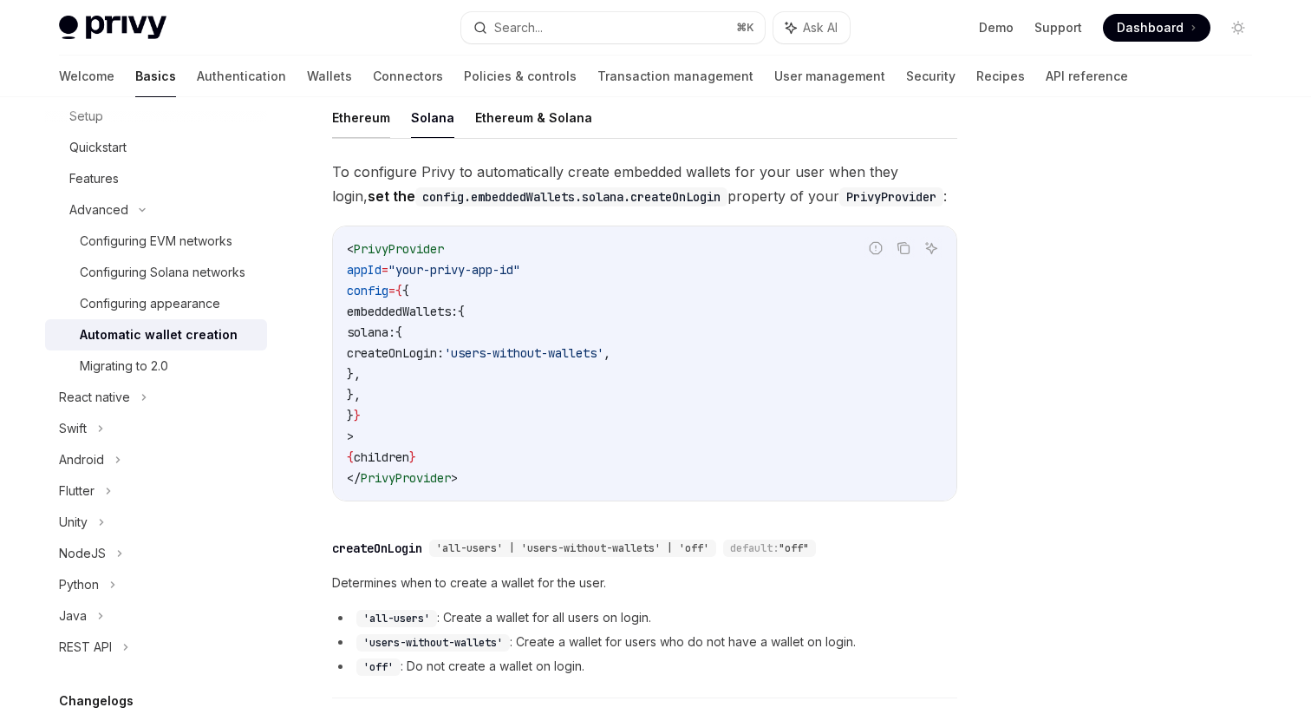
click at [363, 120] on button "Ethereum" at bounding box center [361, 117] width 58 height 41
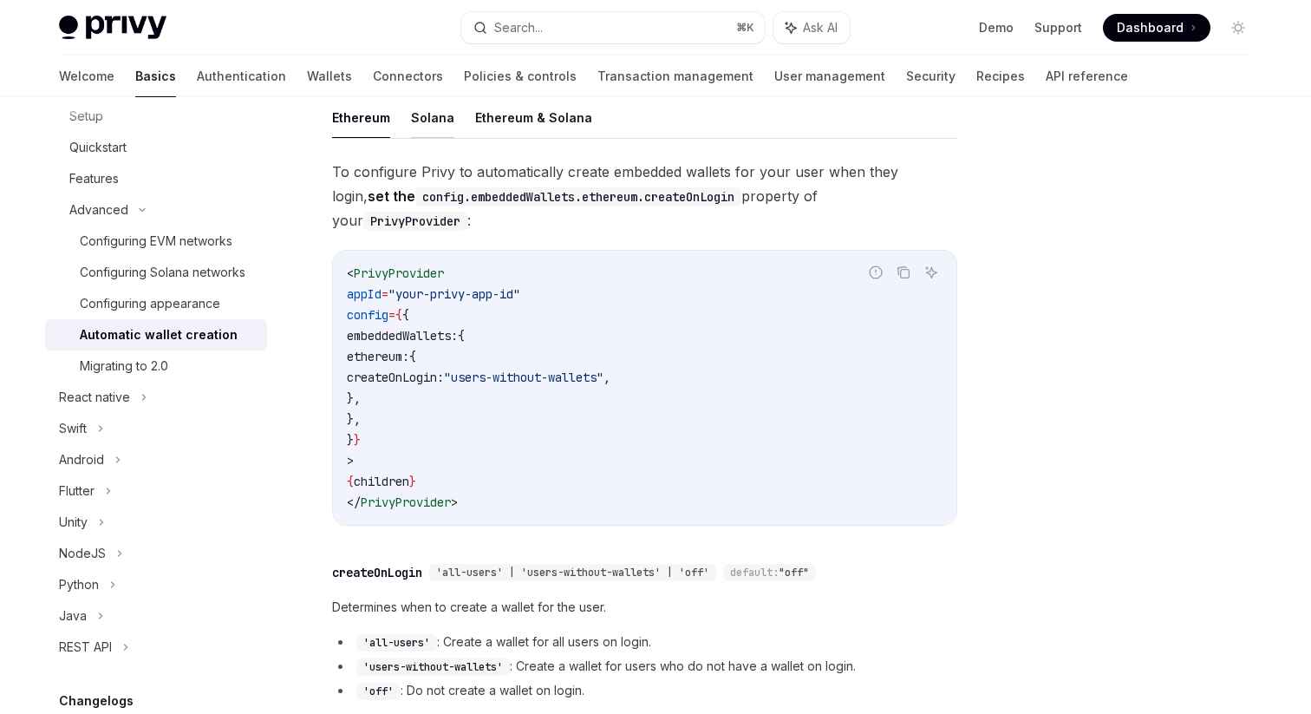
click at [411, 121] on button "Solana" at bounding box center [432, 117] width 43 height 41
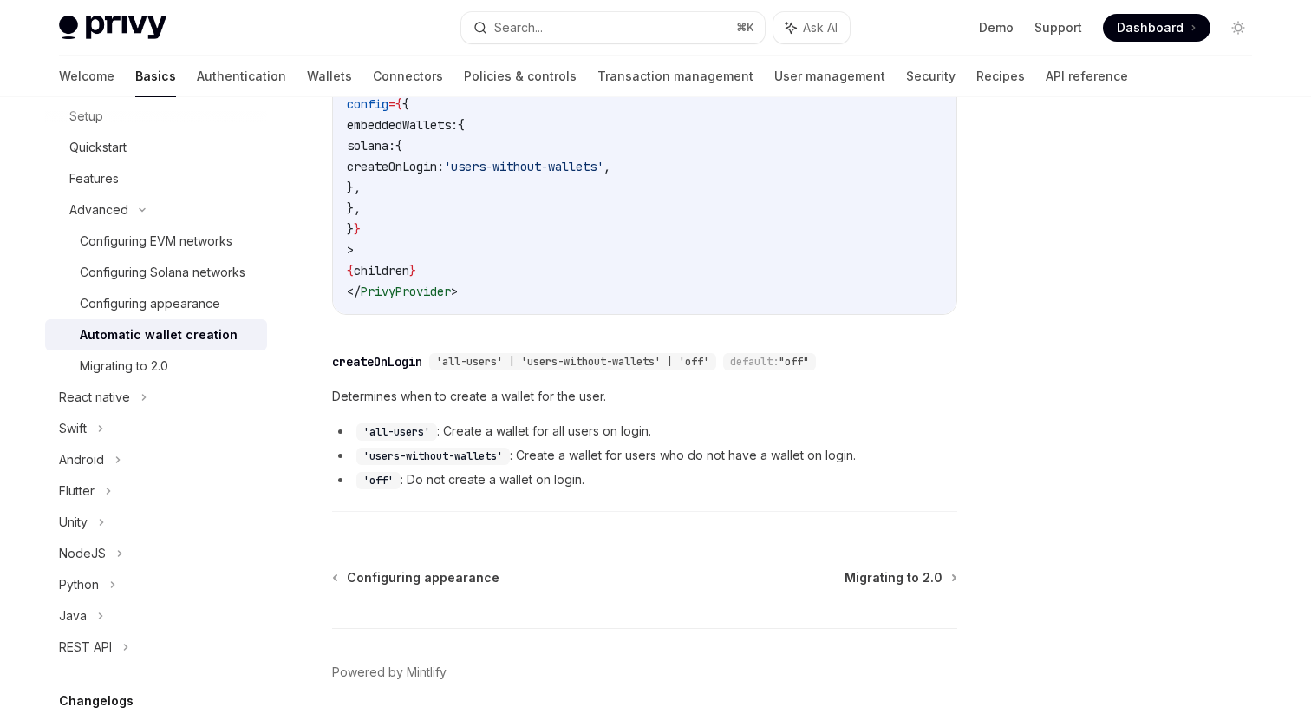
scroll to position [563, 0]
click at [160, 346] on link "Automatic wallet creation" at bounding box center [156, 334] width 222 height 31
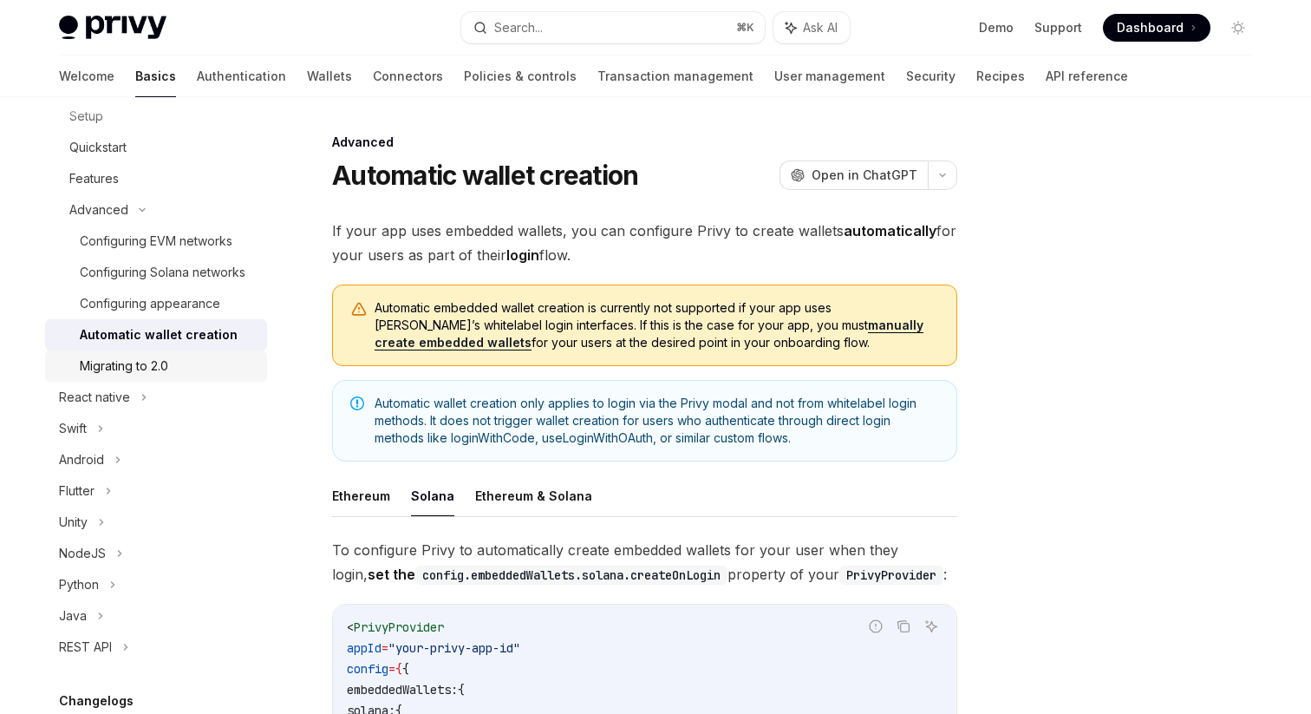
click at [152, 359] on div "Migrating to 2.0" at bounding box center [124, 365] width 88 height 21
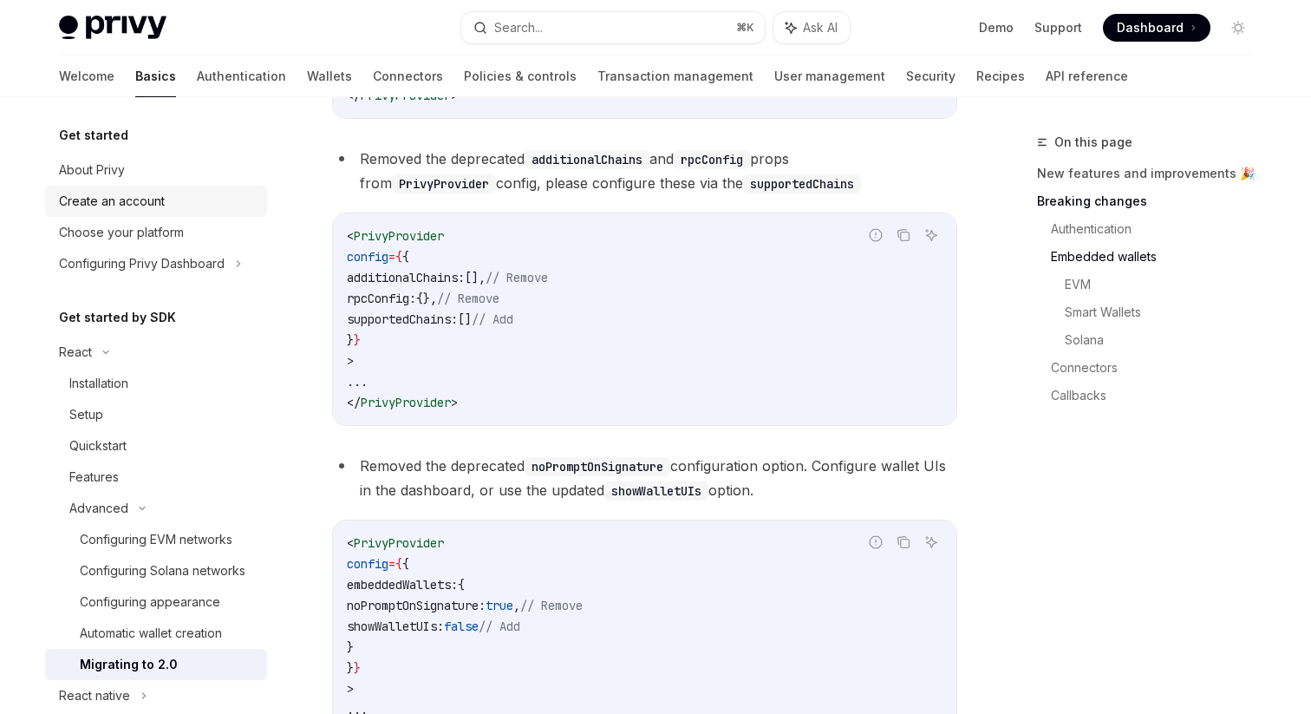
scroll to position [901, 0]
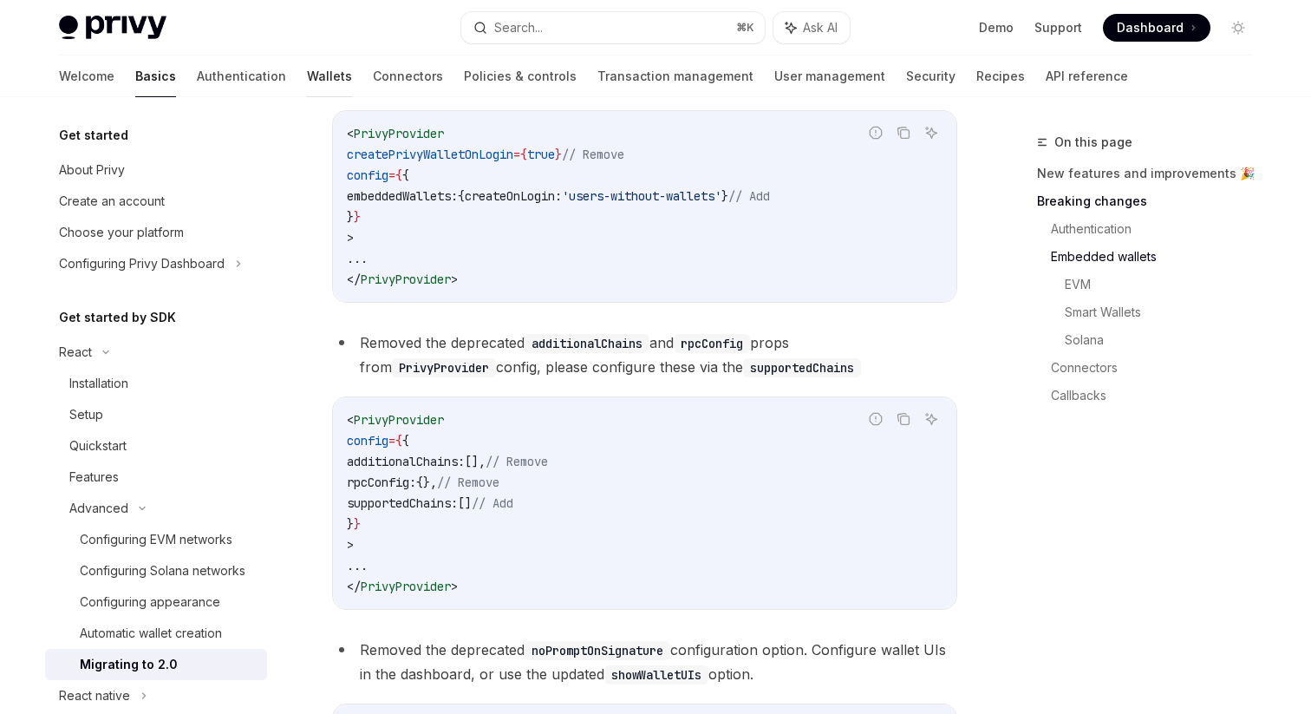
click at [307, 79] on link "Wallets" at bounding box center [329, 76] width 45 height 42
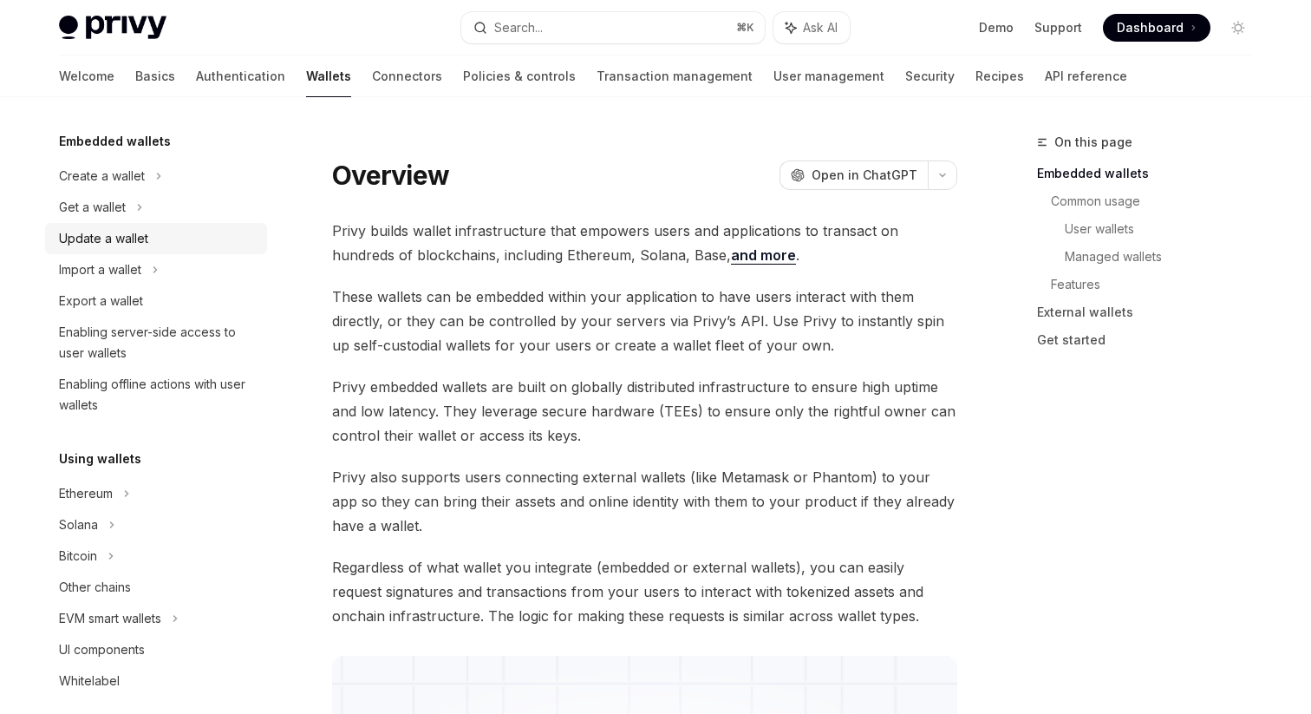
scroll to position [96, 0]
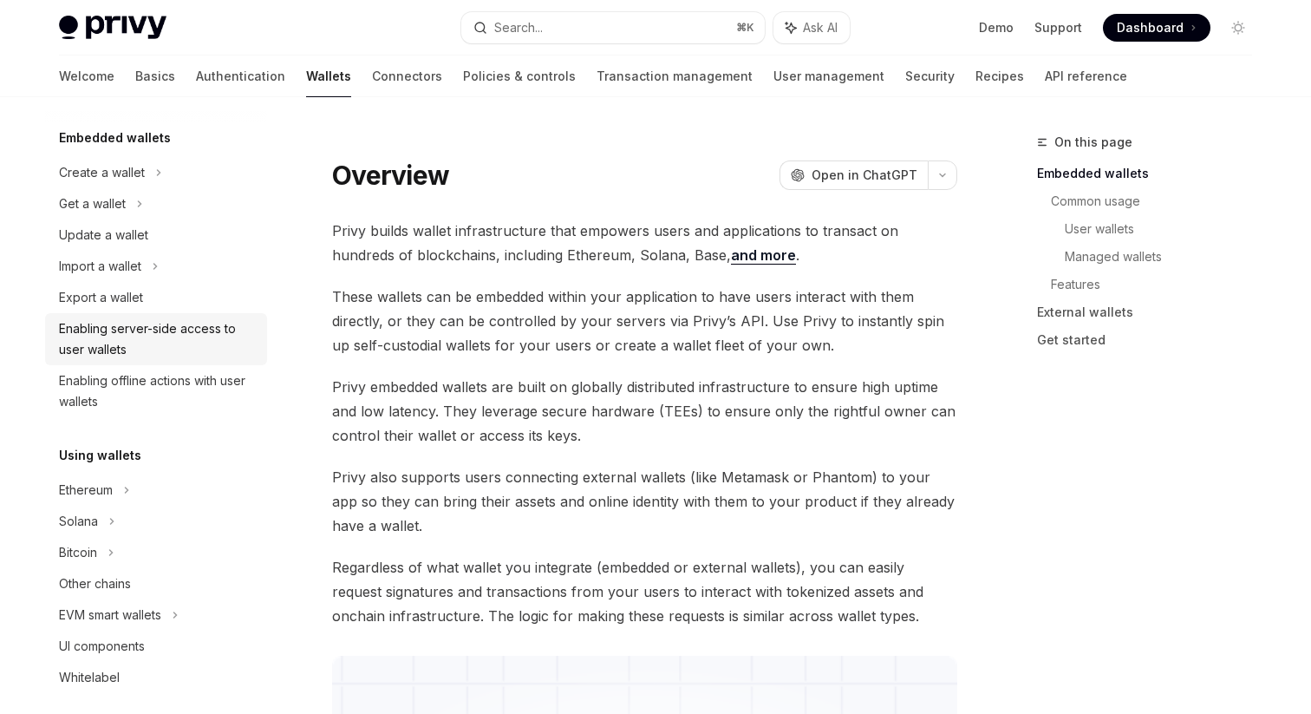
click at [118, 335] on div "Enabling server-side access to user wallets" at bounding box center [158, 339] width 198 height 42
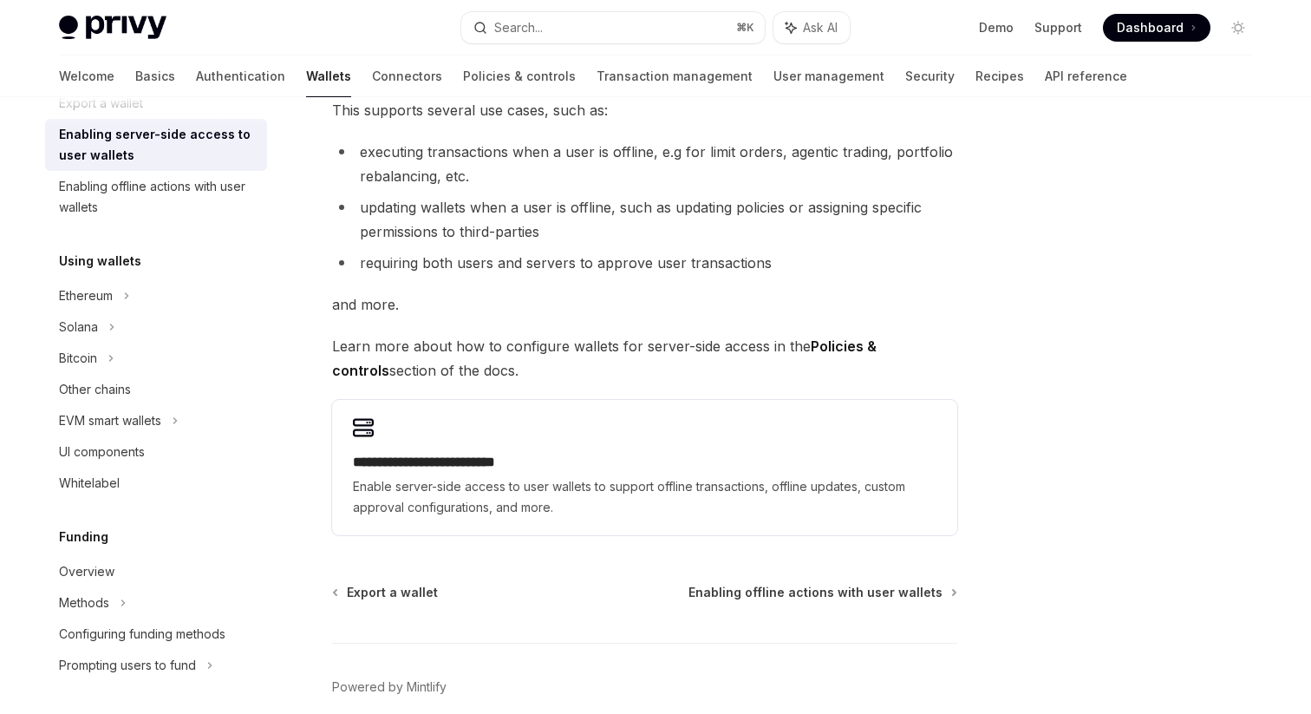
scroll to position [290, 0]
click at [90, 327] on div "Solana" at bounding box center [78, 327] width 39 height 21
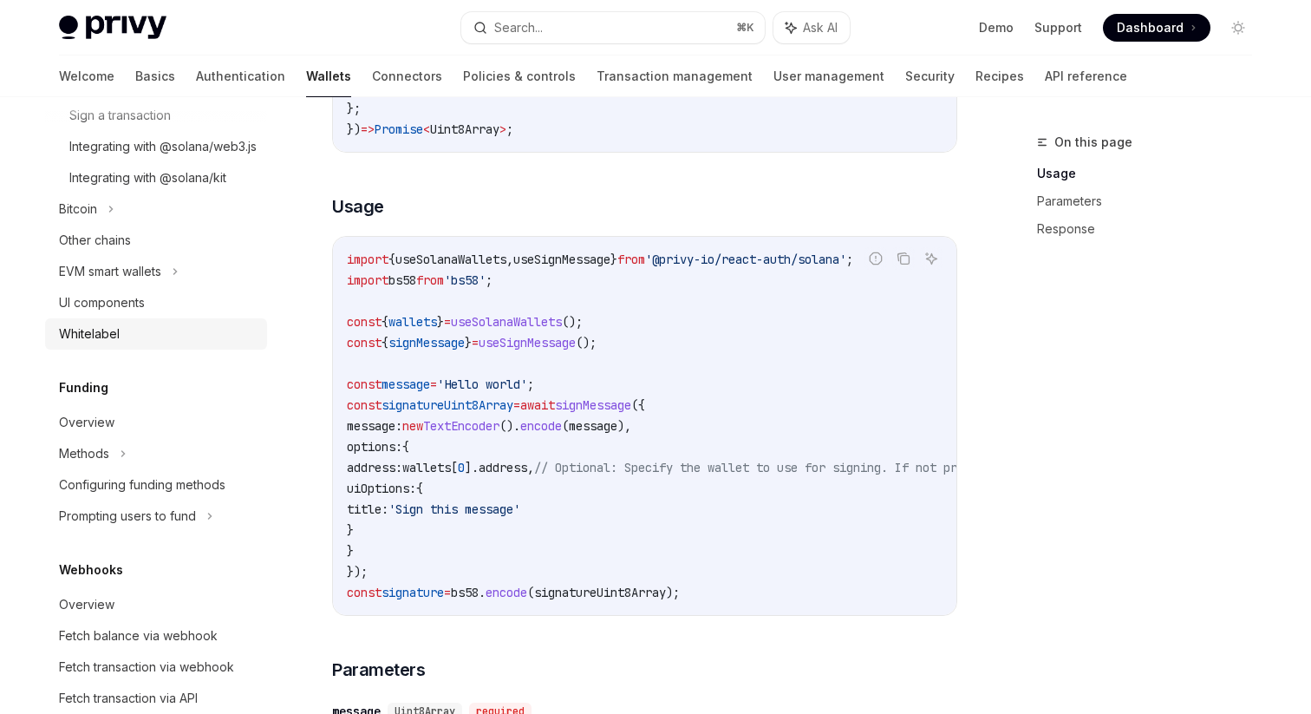
scroll to position [625, 0]
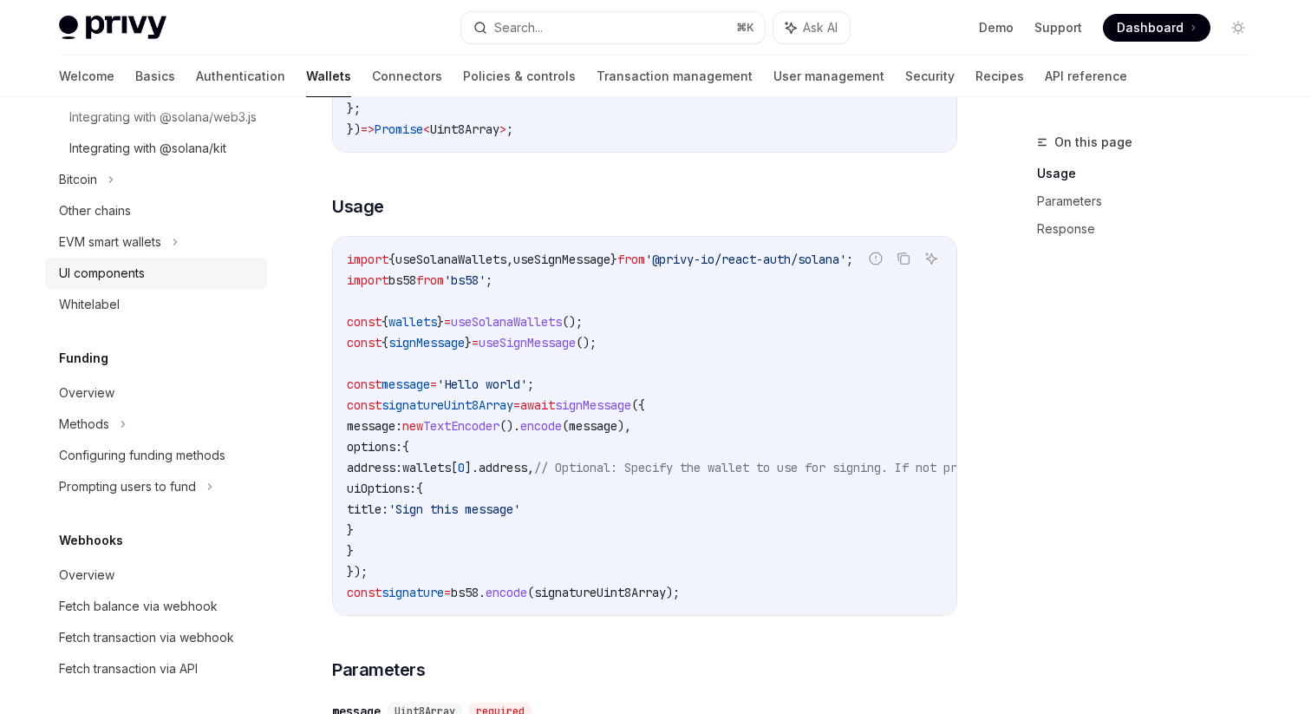
click at [131, 284] on div "UI components" at bounding box center [102, 273] width 86 height 21
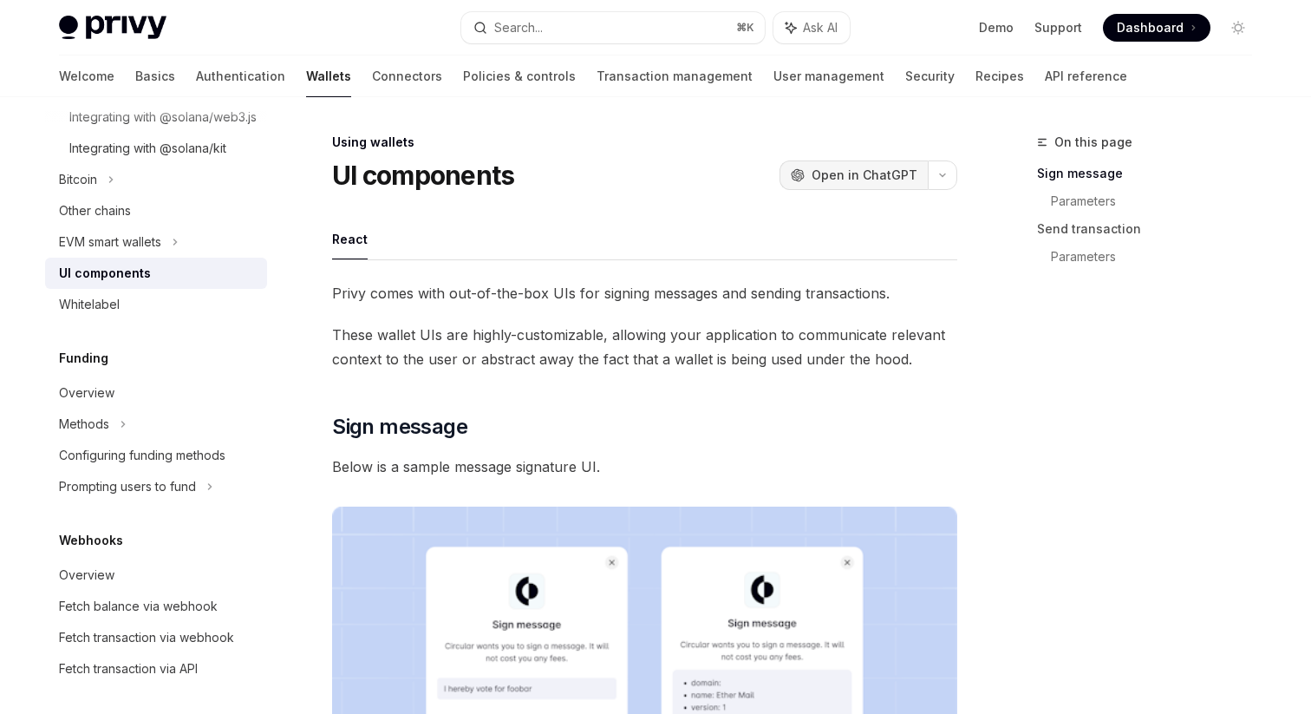
click at [903, 171] on span "Open in ChatGPT" at bounding box center [864, 174] width 106 height 17
click at [108, 315] on div "Whitelabel" at bounding box center [89, 304] width 61 height 21
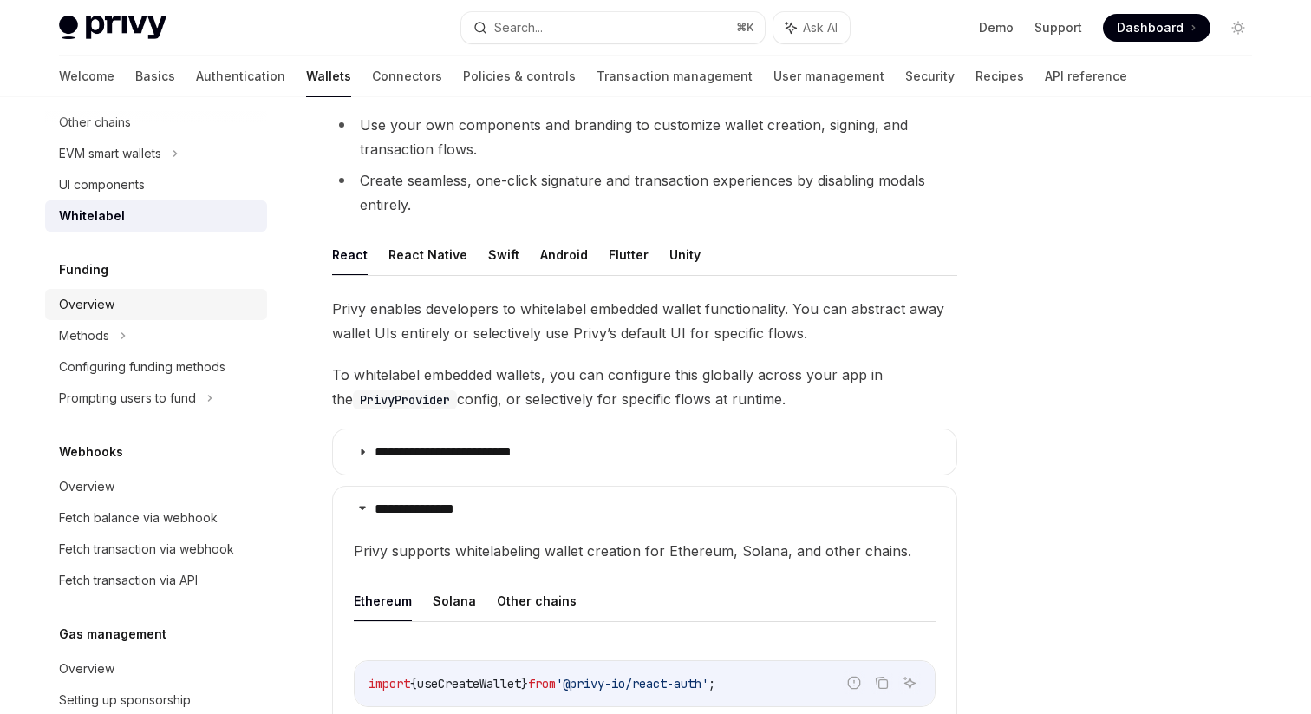
scroll to position [719, 0]
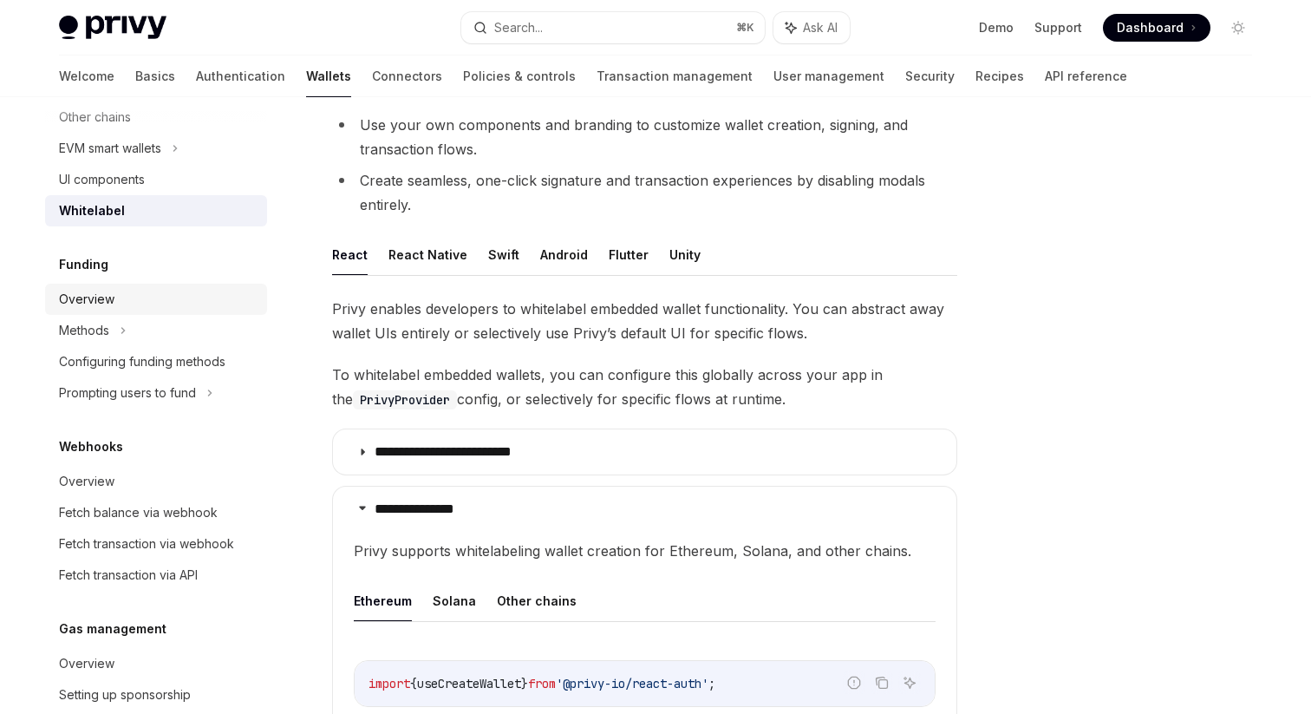
click at [95, 310] on div "Overview" at bounding box center [86, 299] width 55 height 21
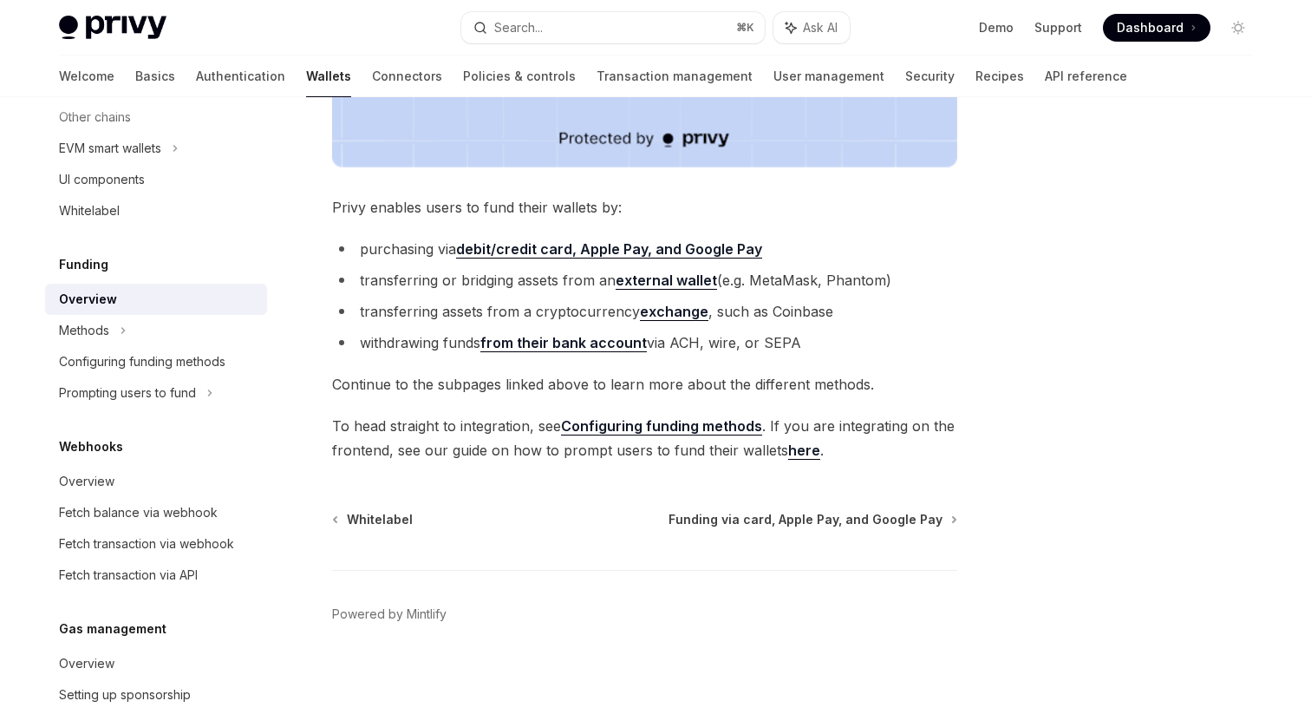
scroll to position [642, 0]
click at [601, 436] on span "To head straight to integration, see Configuring funding methods . If you are i…" at bounding box center [644, 436] width 625 height 49
click at [614, 429] on link "Configuring funding methods" at bounding box center [661, 424] width 201 height 18
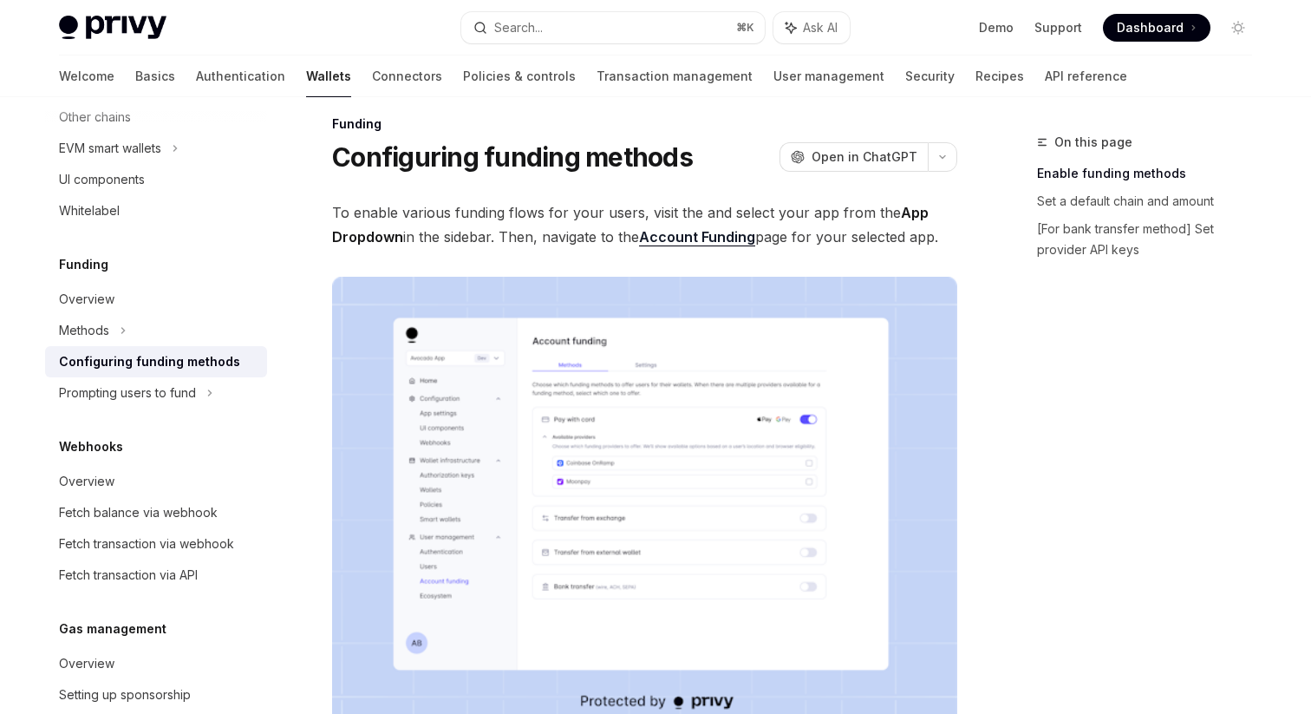
scroll to position [25, 0]
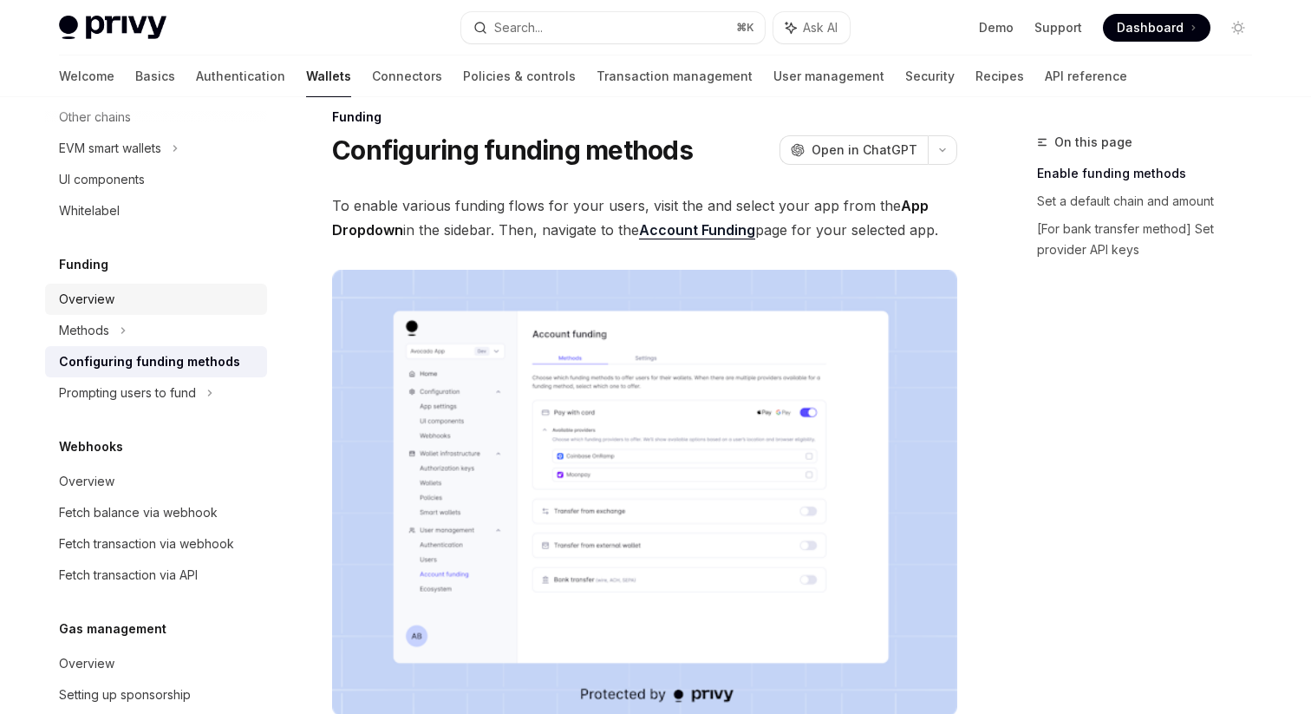
click at [78, 307] on link "Overview" at bounding box center [156, 299] width 222 height 31
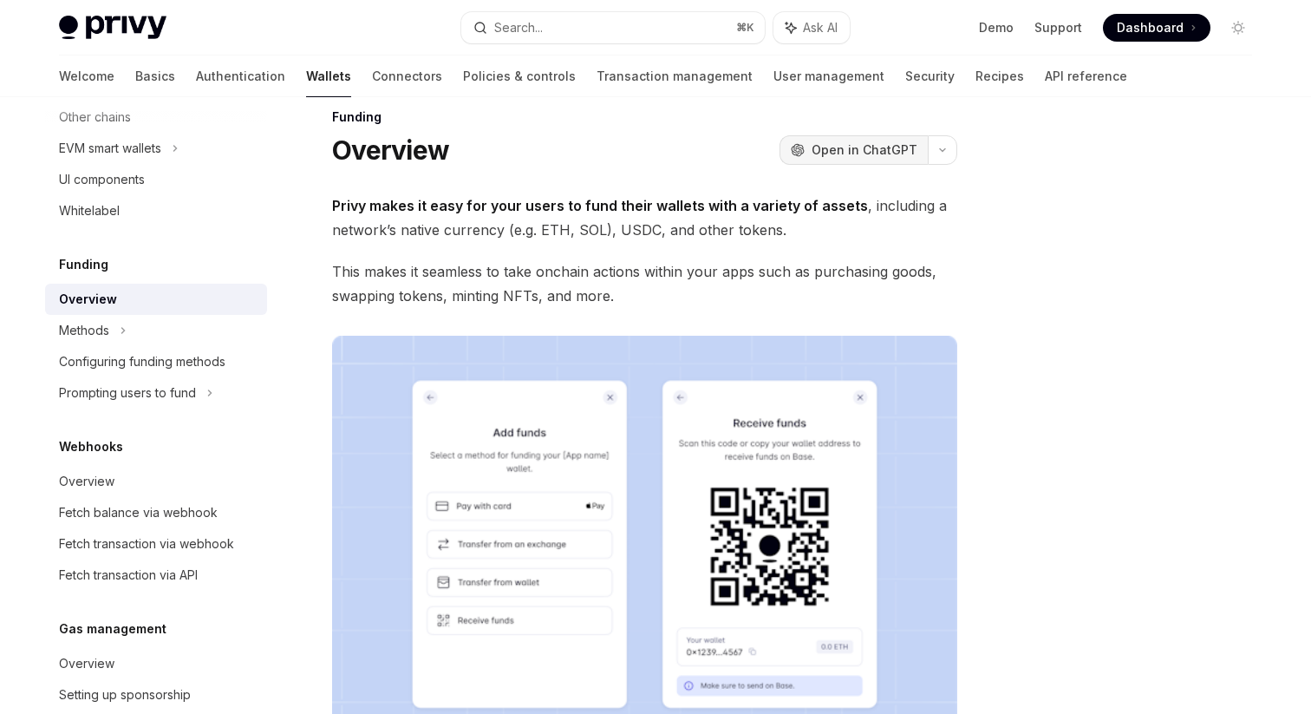
click at [889, 156] on span "Open in ChatGPT" at bounding box center [864, 149] width 106 height 17
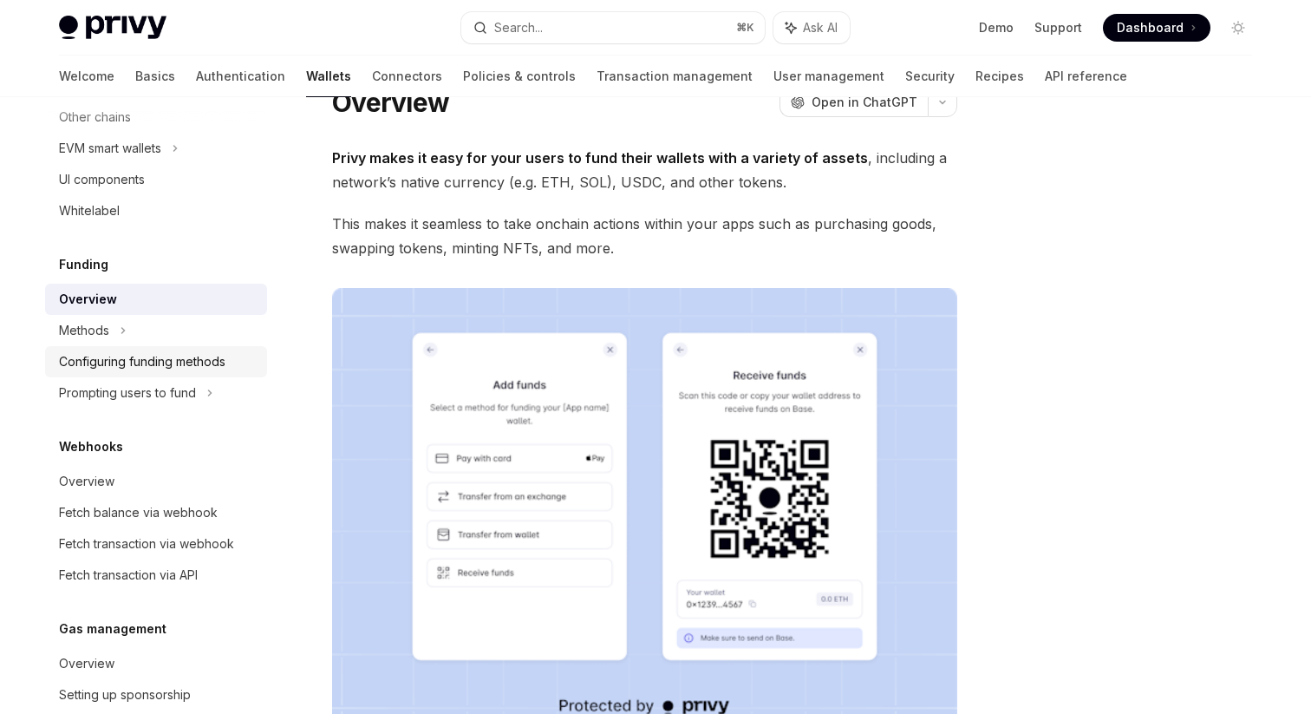
click at [164, 372] on div "Configuring funding methods" at bounding box center [142, 361] width 166 height 21
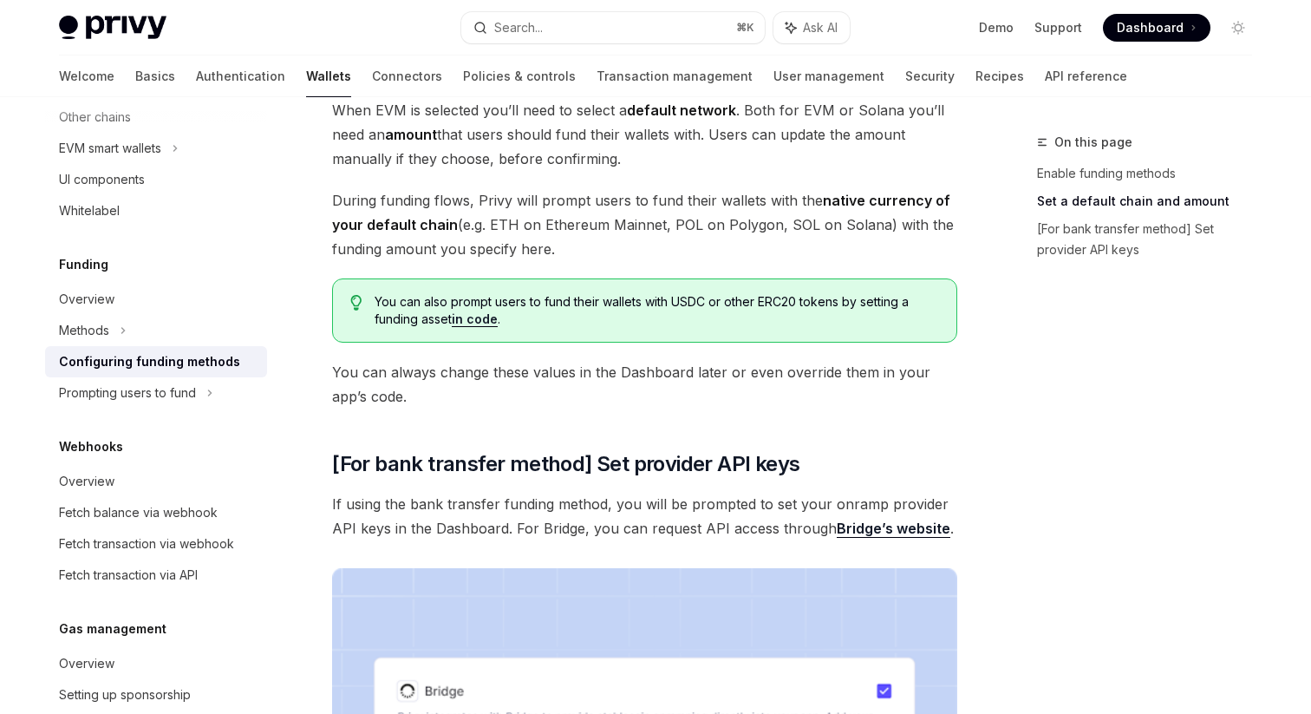
scroll to position [1130, 0]
click at [557, 303] on span "You can also prompt users to fund their wallets with USDC or other ERC20 tokens…" at bounding box center [657, 309] width 564 height 35
click at [474, 317] on link "in code" at bounding box center [475, 318] width 46 height 16
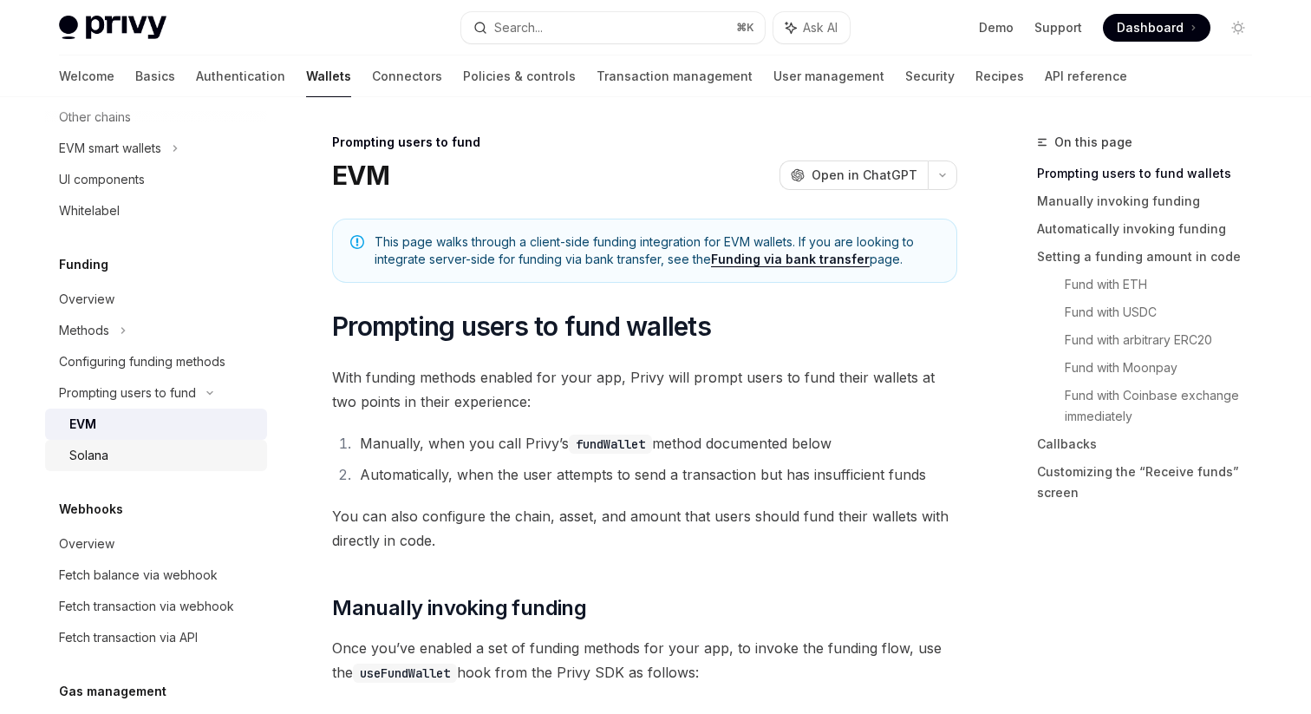
click at [140, 466] on div "Solana" at bounding box center [162, 455] width 187 height 21
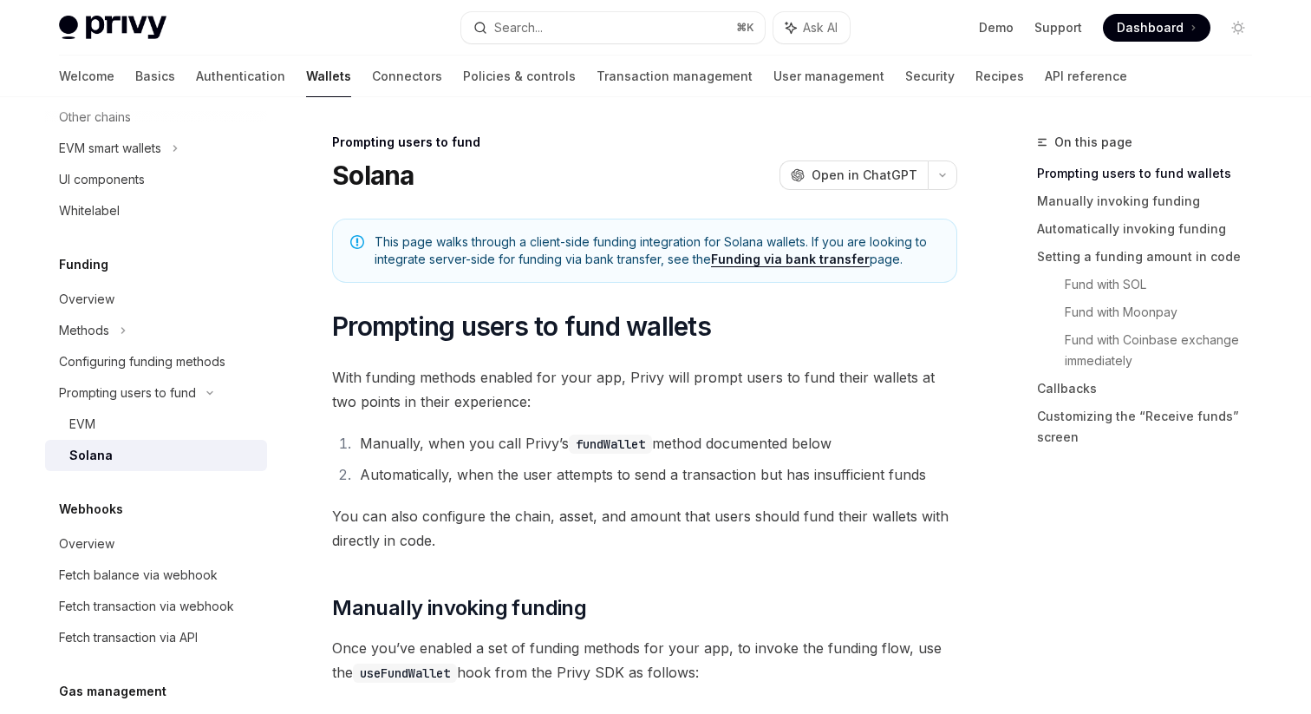
scroll to position [12, 0]
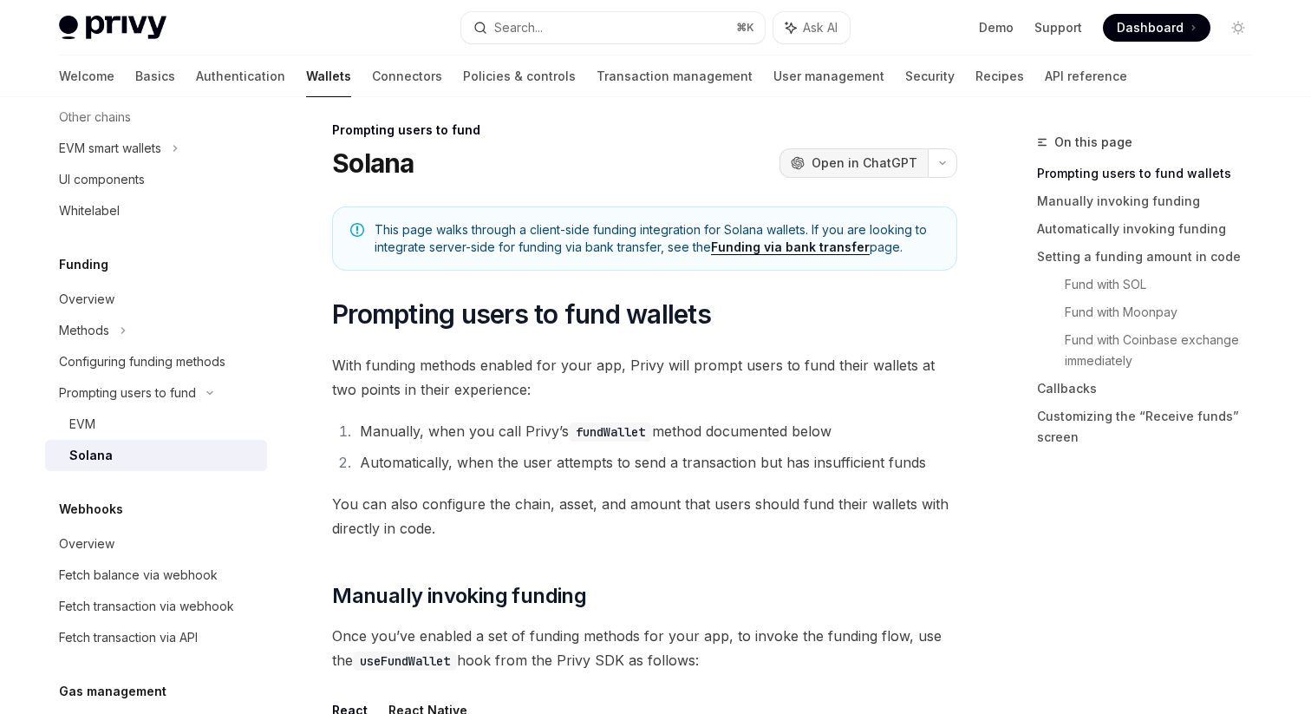
click at [904, 168] on span "Open in ChatGPT" at bounding box center [864, 162] width 106 height 17
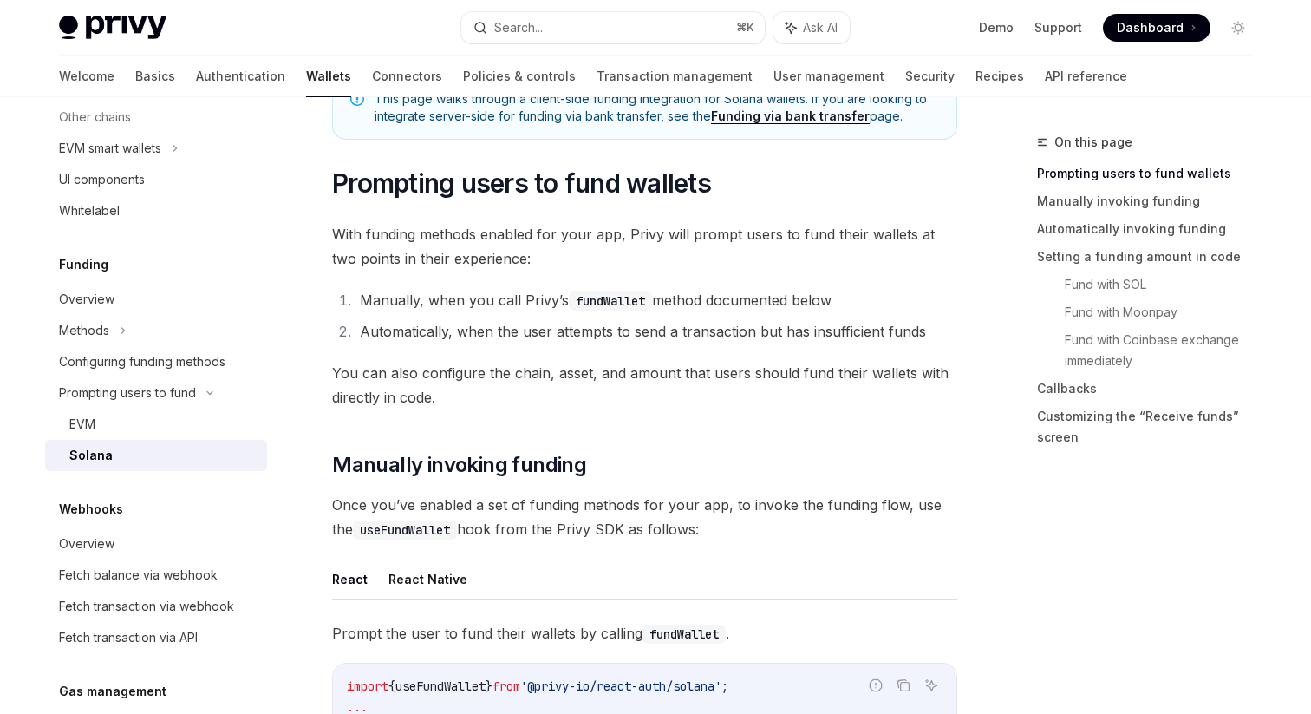
scroll to position [0, 0]
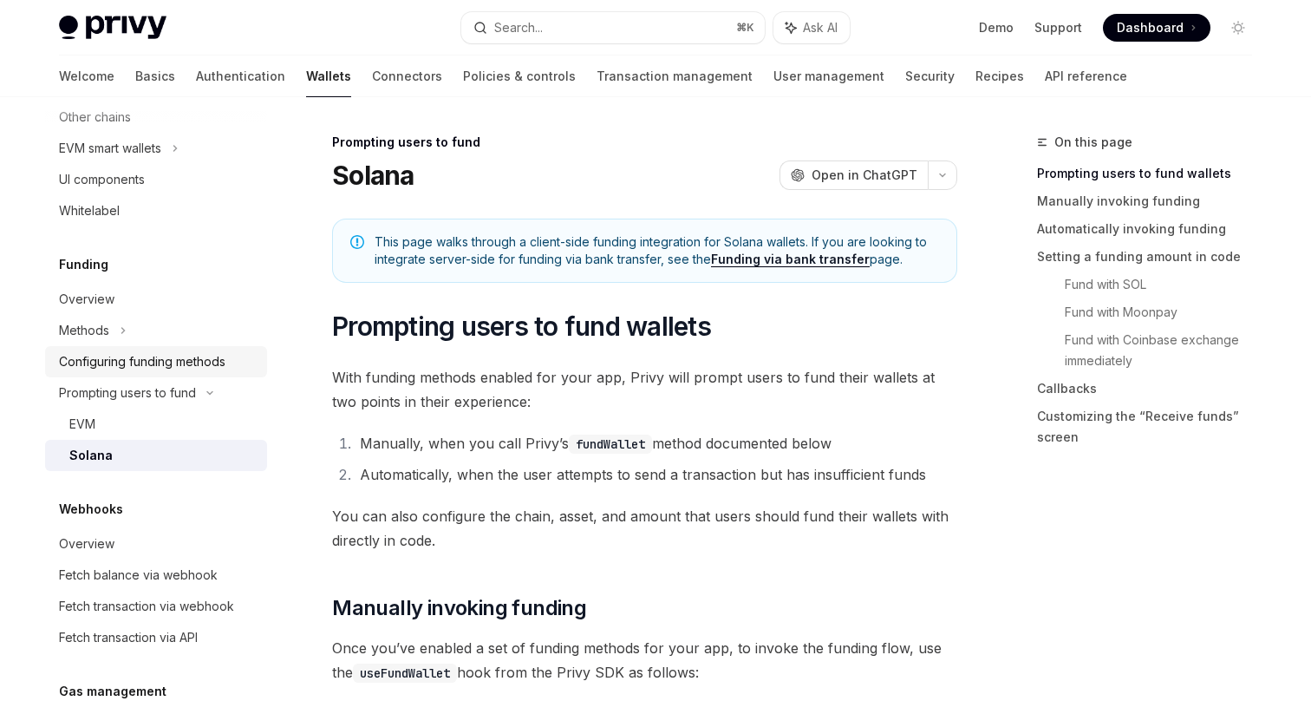
click at [197, 372] on div "Configuring funding methods" at bounding box center [142, 361] width 166 height 21
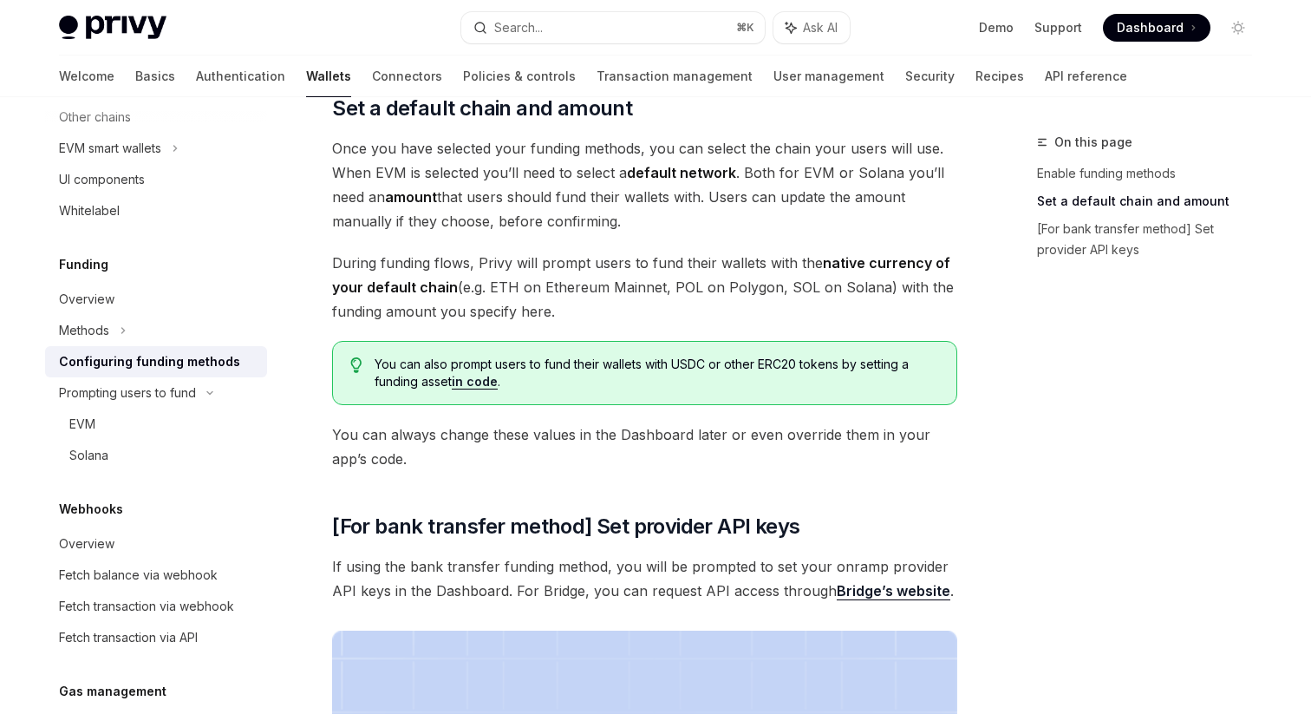
scroll to position [1070, 0]
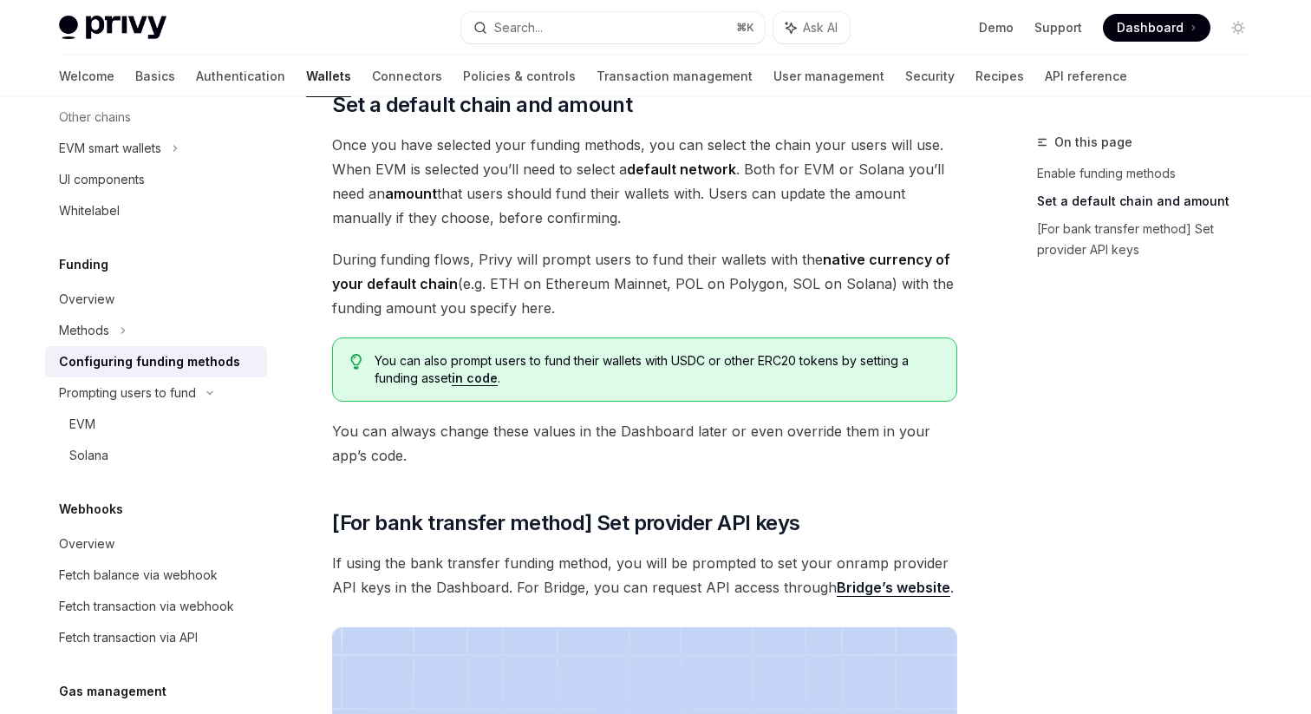
click at [482, 380] on link "in code" at bounding box center [475, 378] width 46 height 16
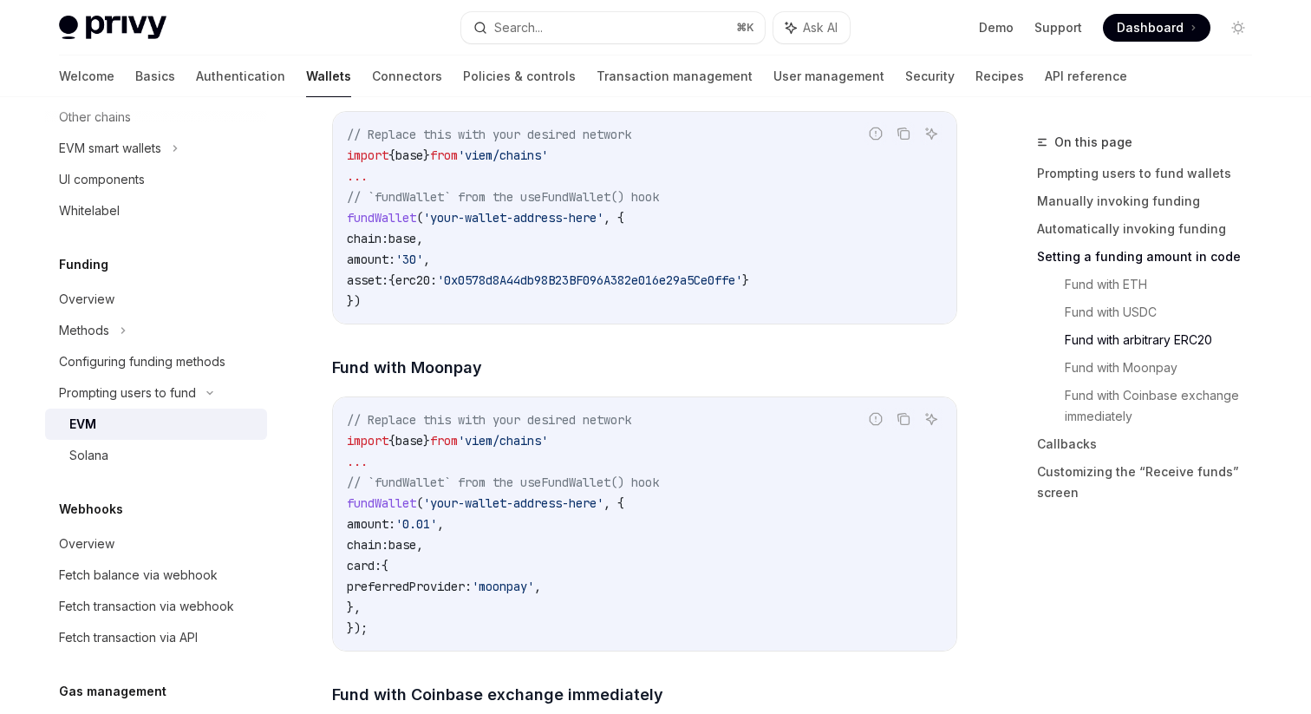
scroll to position [2949, 0]
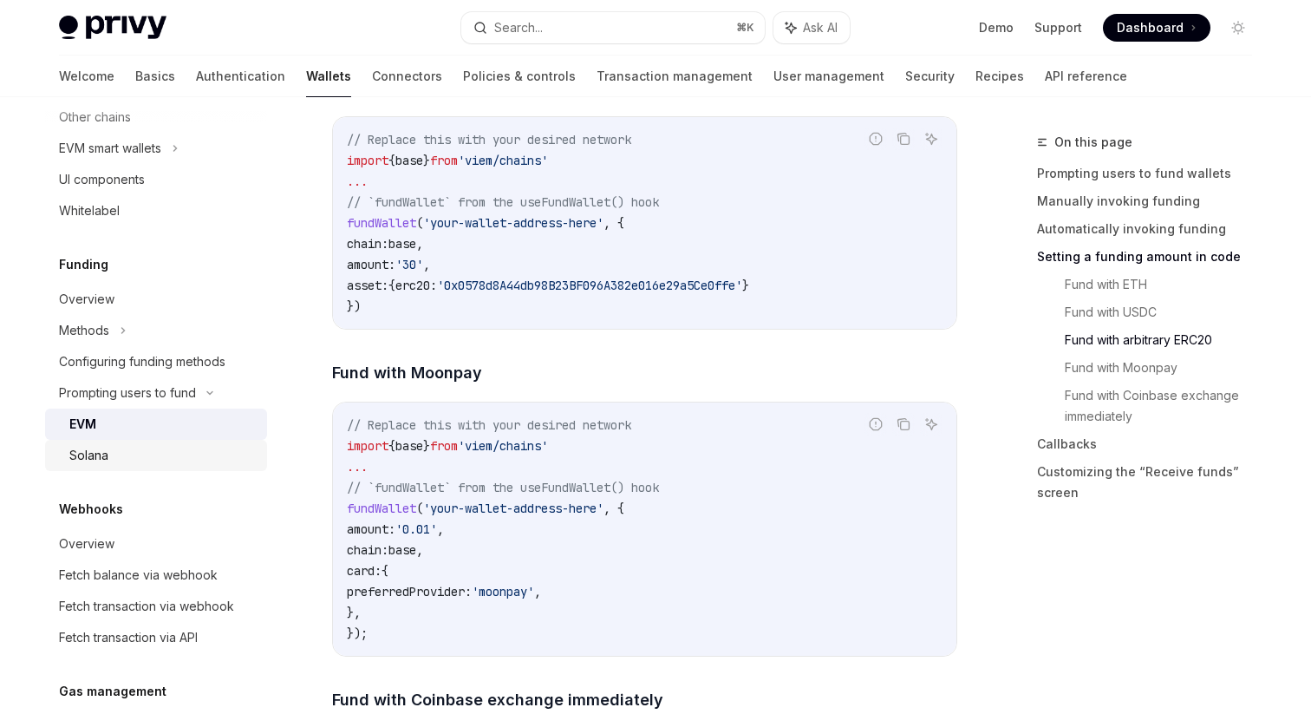
click at [151, 466] on div "Solana" at bounding box center [162, 455] width 187 height 21
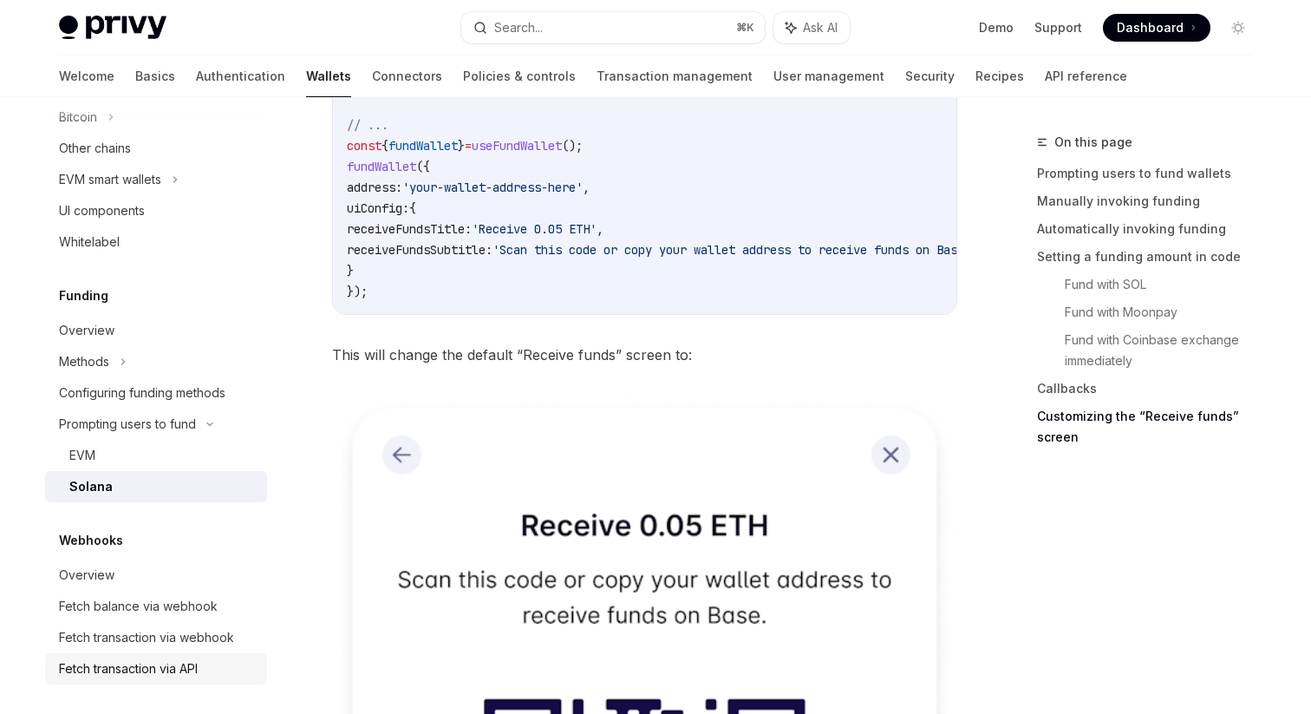
scroll to position [679, 0]
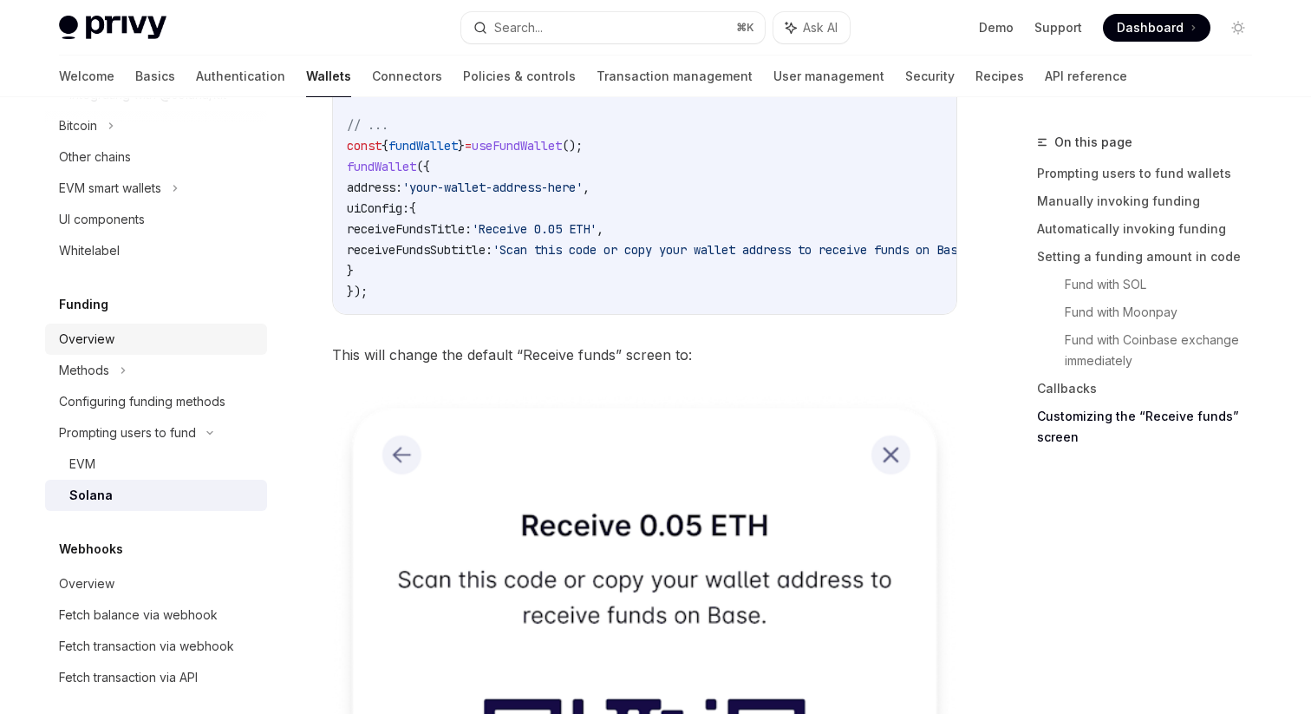
click at [97, 349] on div "Overview" at bounding box center [86, 339] width 55 height 21
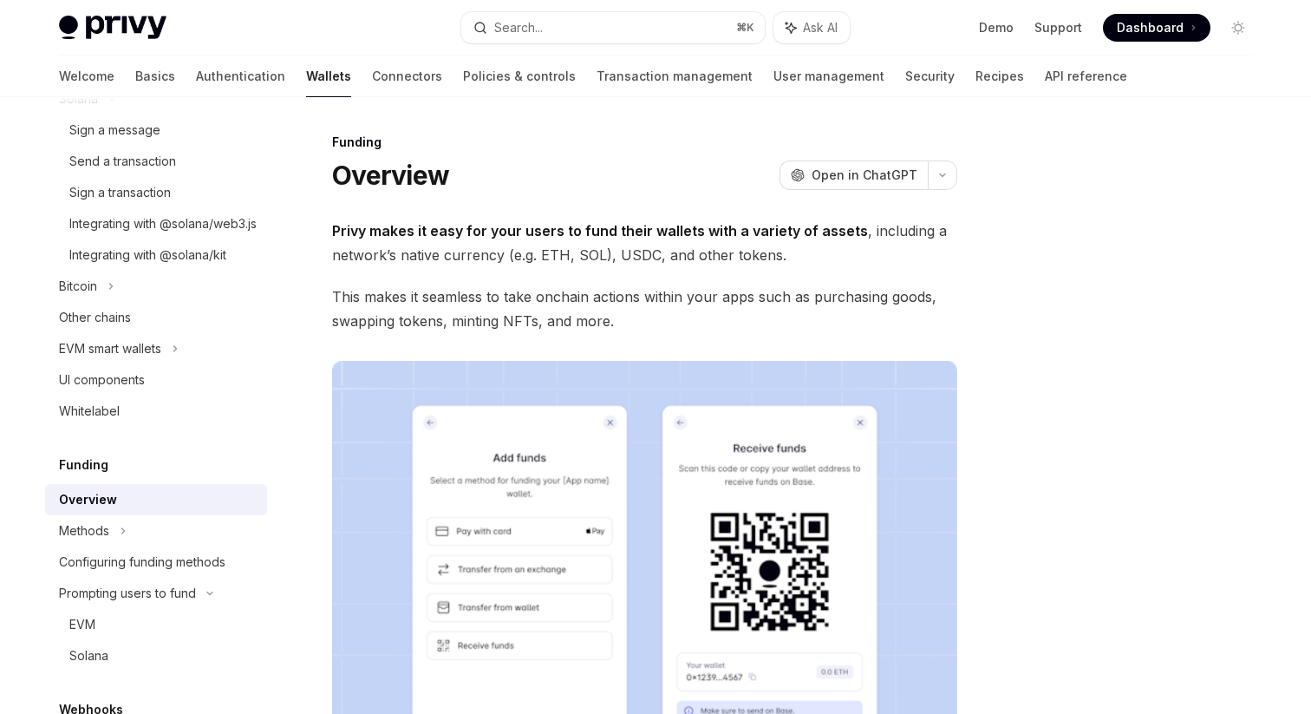
scroll to position [497, 0]
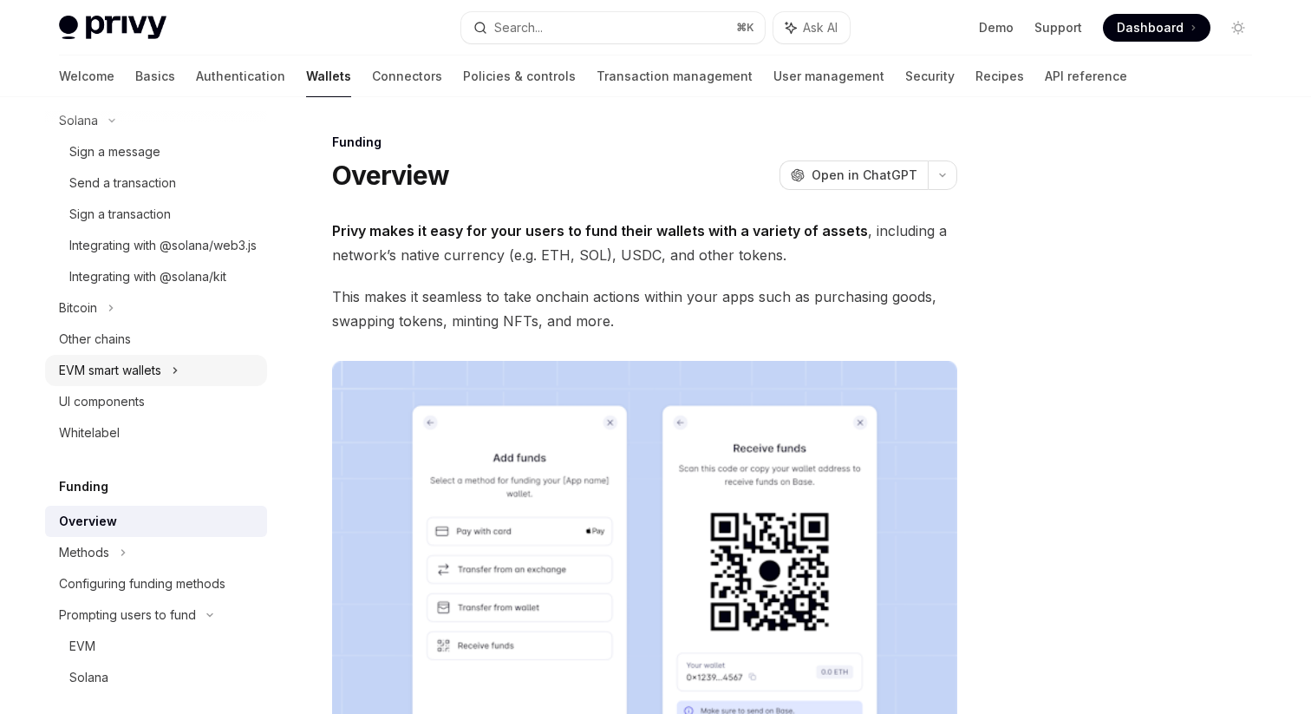
click at [101, 381] on div "EVM smart wallets" at bounding box center [110, 370] width 102 height 21
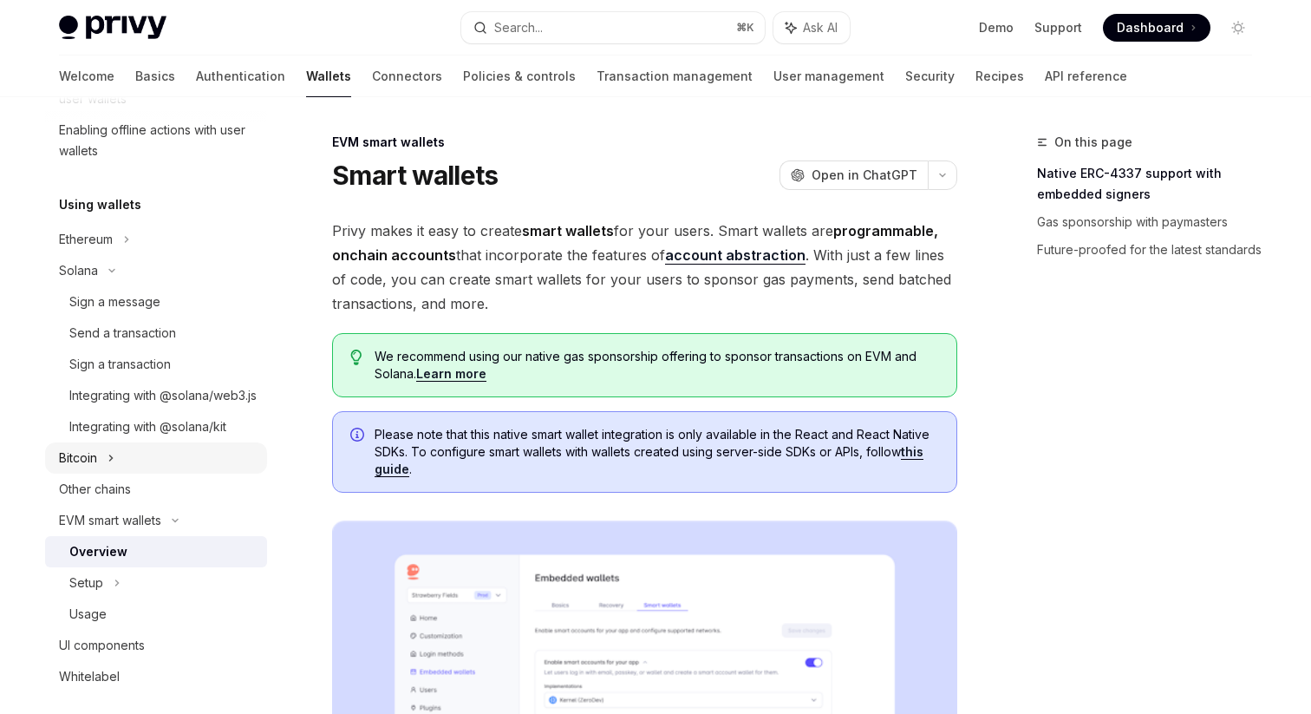
scroll to position [348, 0]
click at [81, 270] on div "Solana" at bounding box center [78, 269] width 39 height 21
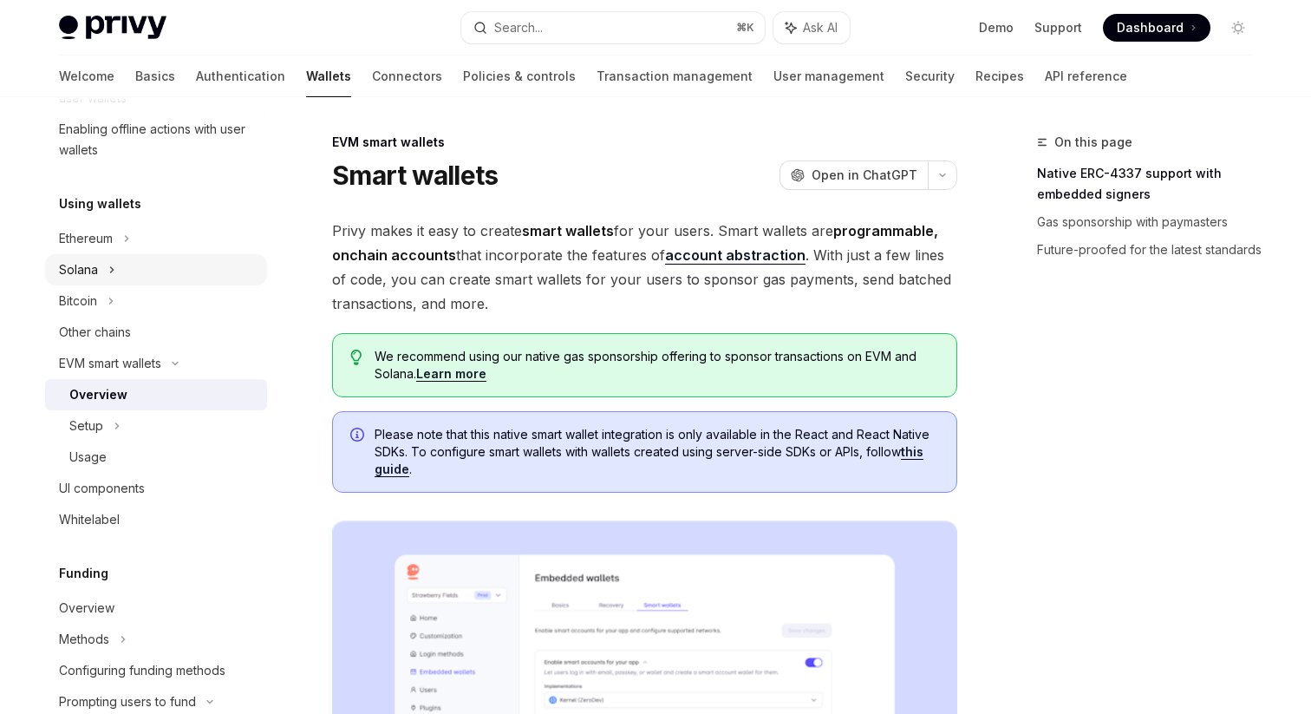
click at [86, 272] on div "Solana" at bounding box center [78, 269] width 39 height 21
type textarea "*"
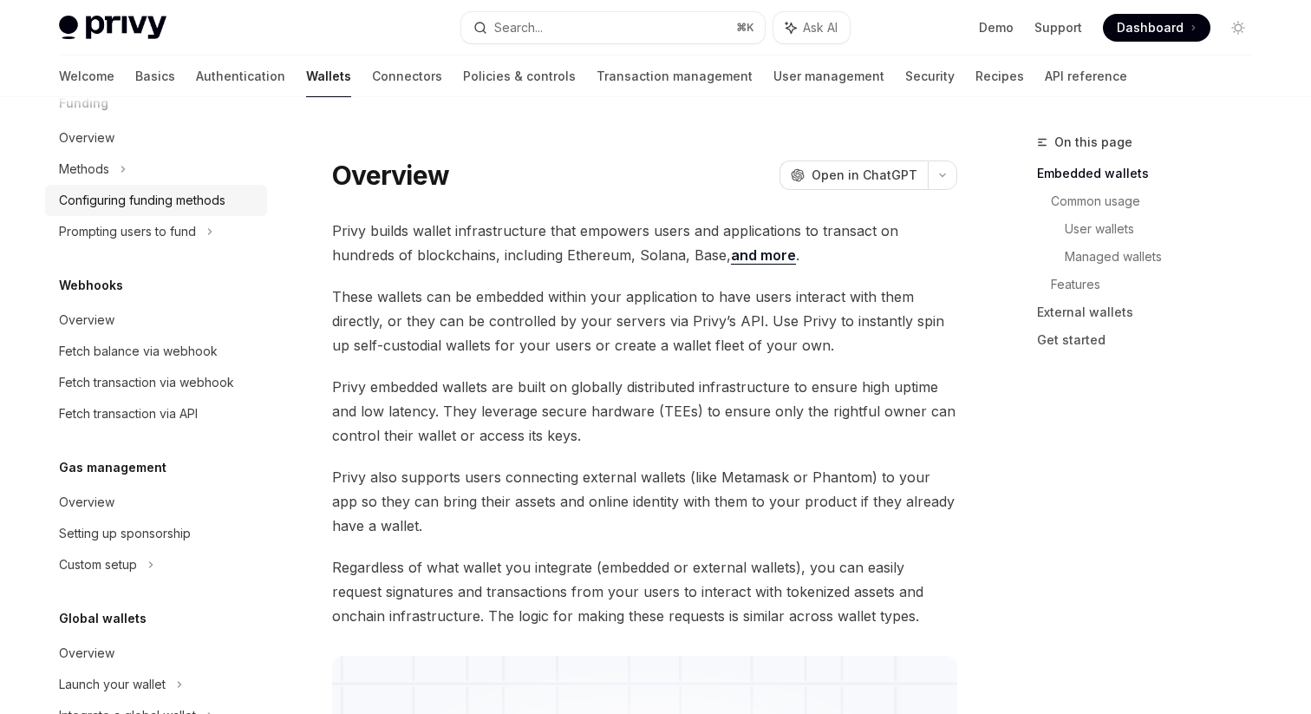
scroll to position [776, 0]
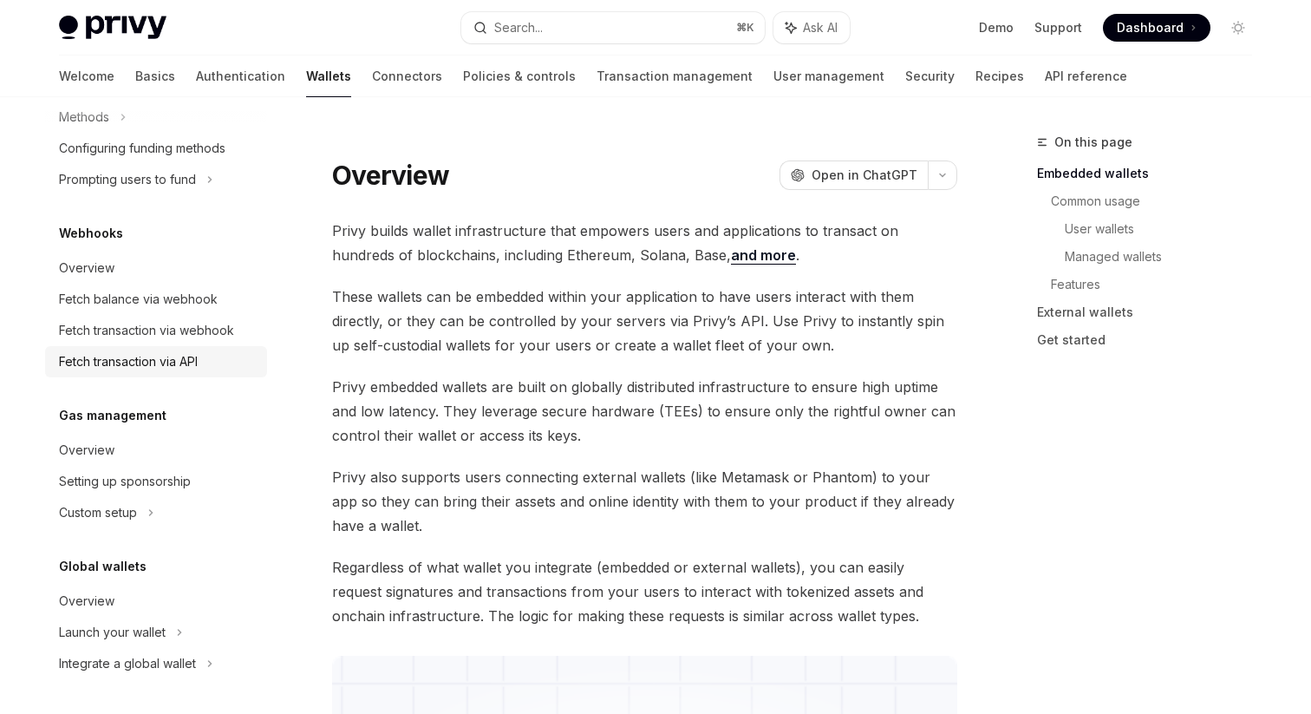
click at [114, 362] on div "Fetch transaction via API" at bounding box center [128, 361] width 139 height 21
type textarea "*"
